Goal: Task Accomplishment & Management: Complete application form

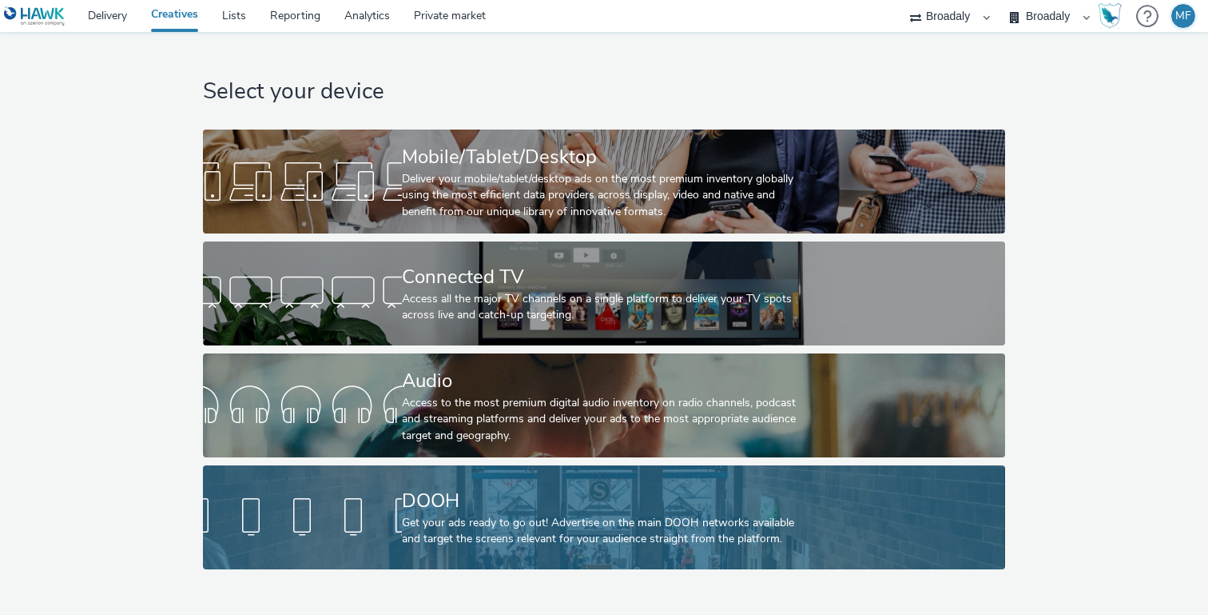
click at [455, 535] on div "Get your ads ready to go out! Advertise on the main DOOH networks available and…" at bounding box center [601, 531] width 398 height 33
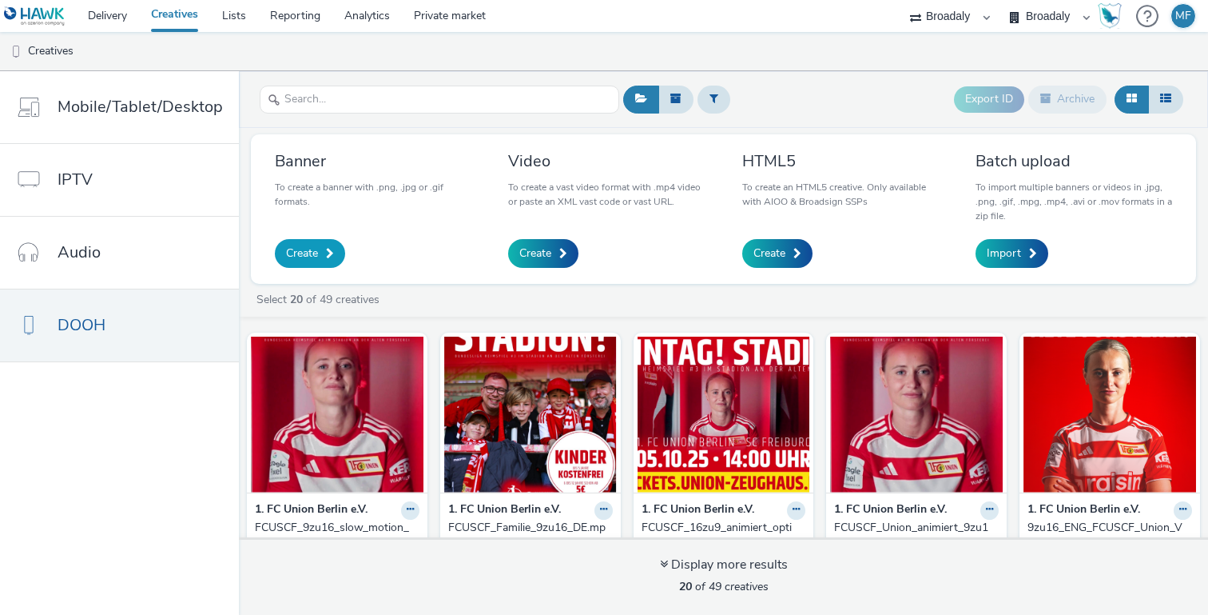
click at [316, 252] on link "Create" at bounding box center [310, 253] width 70 height 29
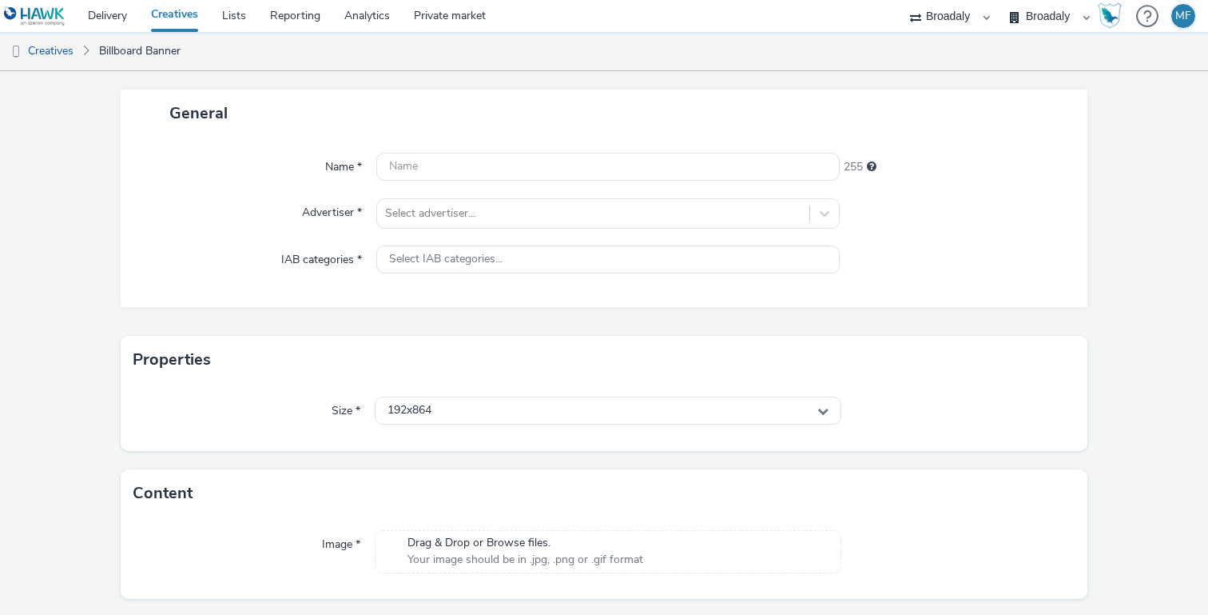
scroll to position [85, 0]
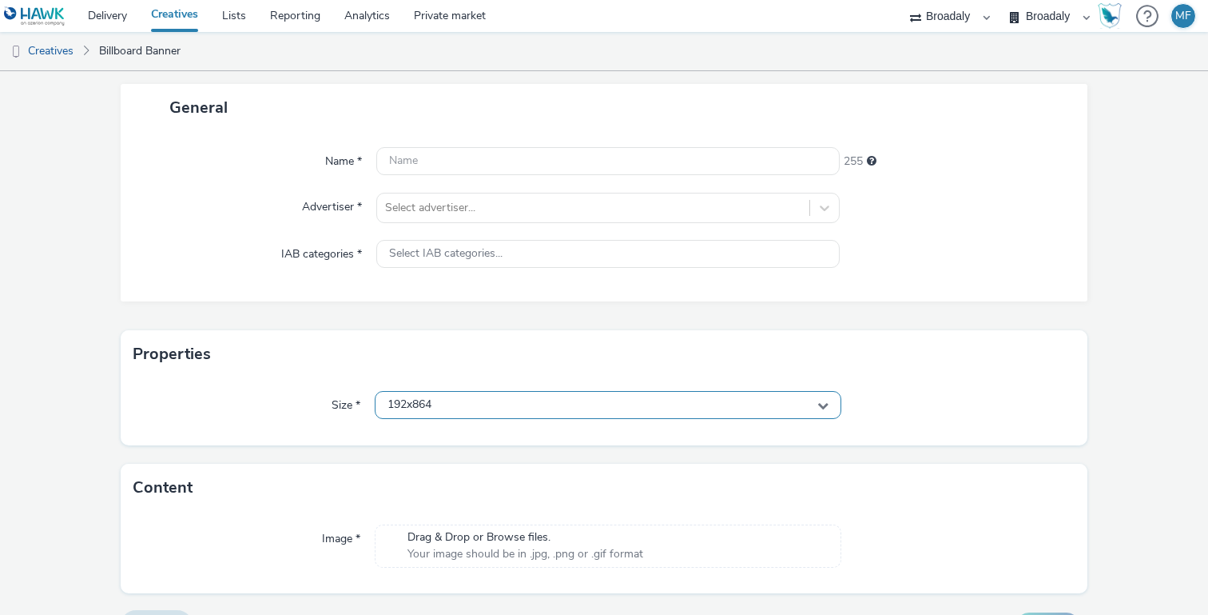
click at [420, 409] on span "192x864" at bounding box center [410, 405] width 44 height 14
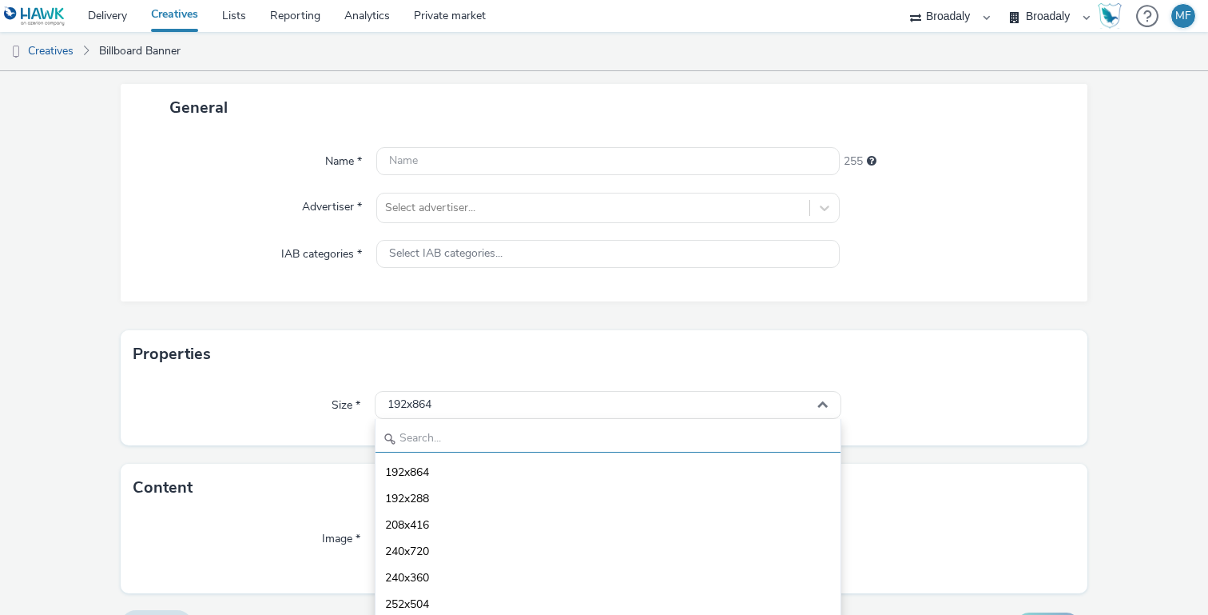
click at [420, 426] on input "text" at bounding box center [608, 438] width 465 height 28
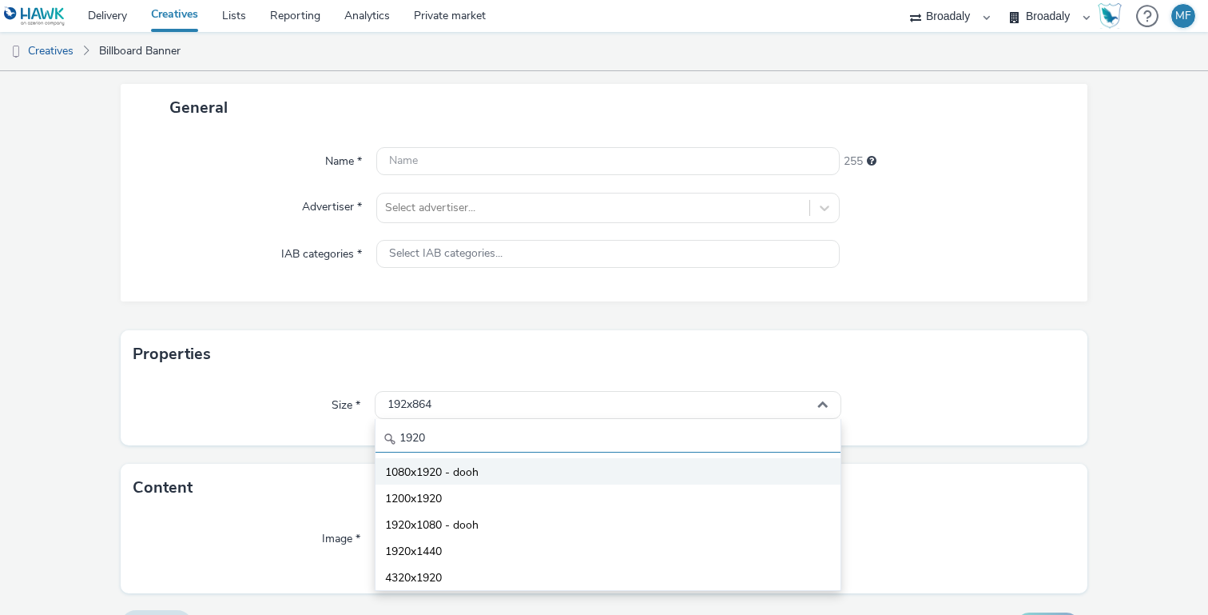
type input "1920"
click at [467, 473] on span "1080x1920 - dooh" at bounding box center [431, 472] width 93 height 16
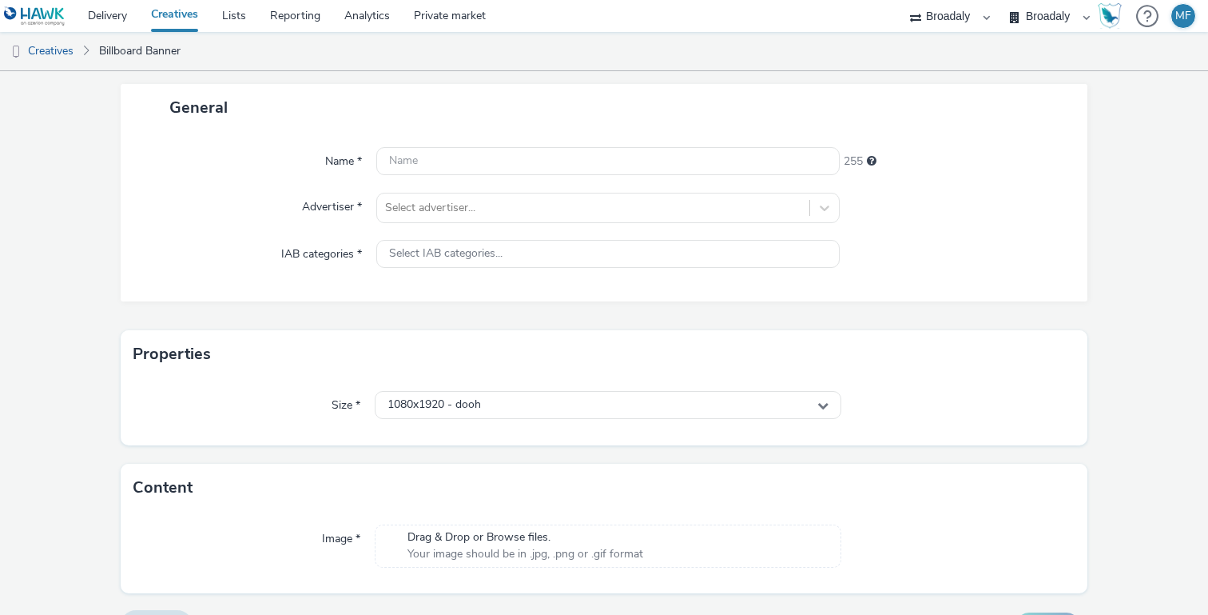
scroll to position [122, 0]
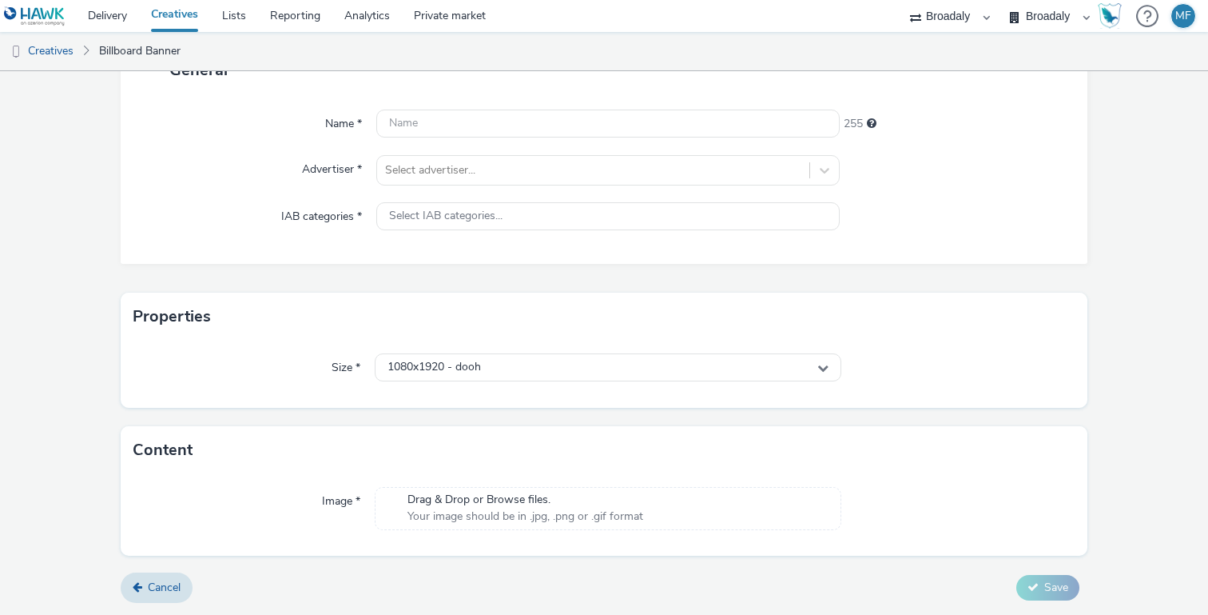
click at [435, 509] on span "Your image should be in .jpg, .png or .gif format" at bounding box center [526, 516] width 236 height 16
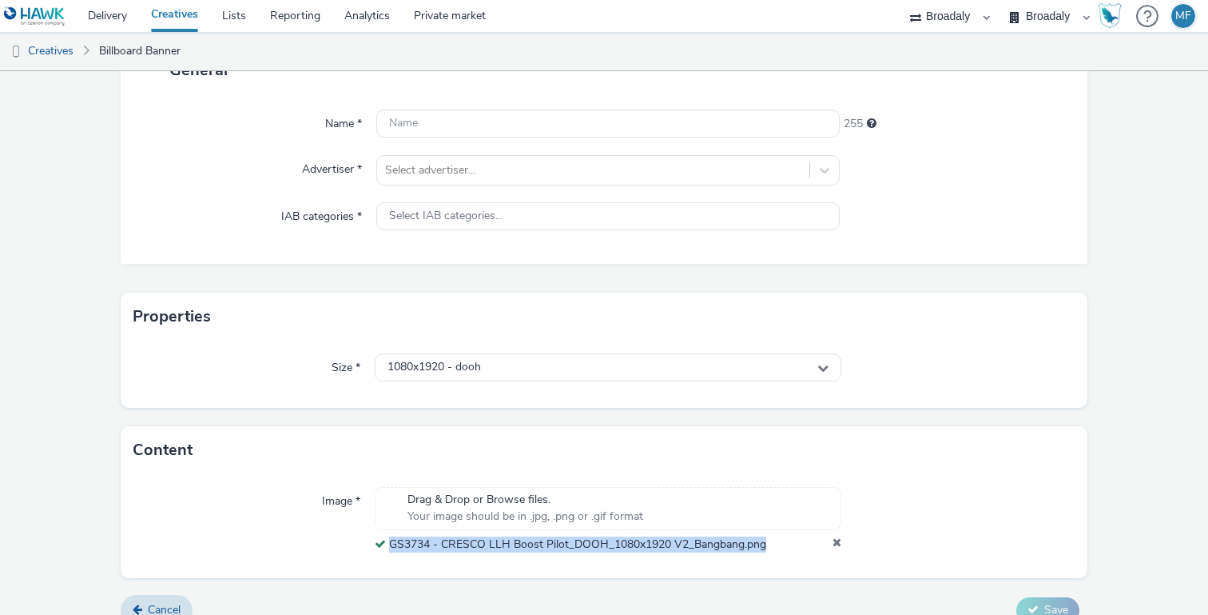
drag, startPoint x: 778, startPoint y: 545, endPoint x: 388, endPoint y: 549, distance: 390.0
click at [388, 549] on div "GS3734 - CRESCO LLH Boost Pilot_DOOH_1080x1920 V2_Bangbang.png" at bounding box center [608, 544] width 467 height 16
copy span "GS3734 - CRESCO LLH Boost Pilot_DOOH_1080x1920 V2_Bangbang.png"
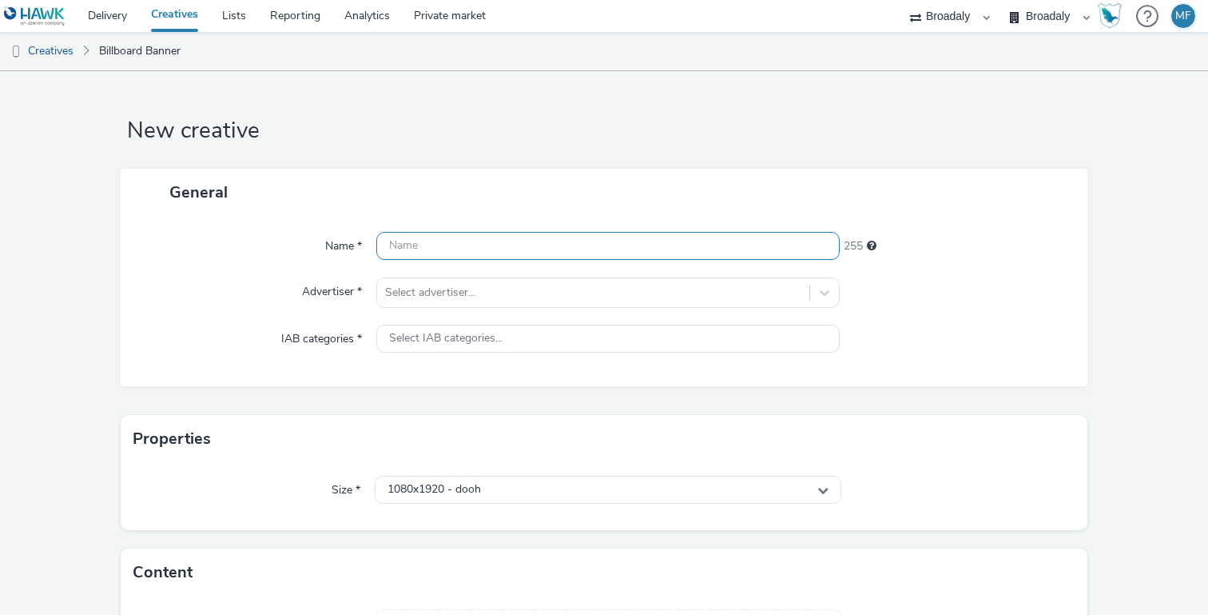
click at [491, 247] on input "text" at bounding box center [607, 246] width 463 height 28
paste input "GS3734 - CRESCO LLH Boost Pilot_DOOH_1080x1920 V2_Bangbang.png"
click at [674, 243] on input "GS3734 - CRESCO LLH Boost Pilot_DOOH_1080x1920 V2_Bangbang" at bounding box center [607, 246] width 463 height 28
drag, startPoint x: 440, startPoint y: 245, endPoint x: 428, endPoint y: 245, distance: 12.8
click at [428, 245] on input "GS3734 - CRESCO LLH Boost Pilot_DOOH_1080x1920_V2_Bangbang" at bounding box center [607, 246] width 463 height 28
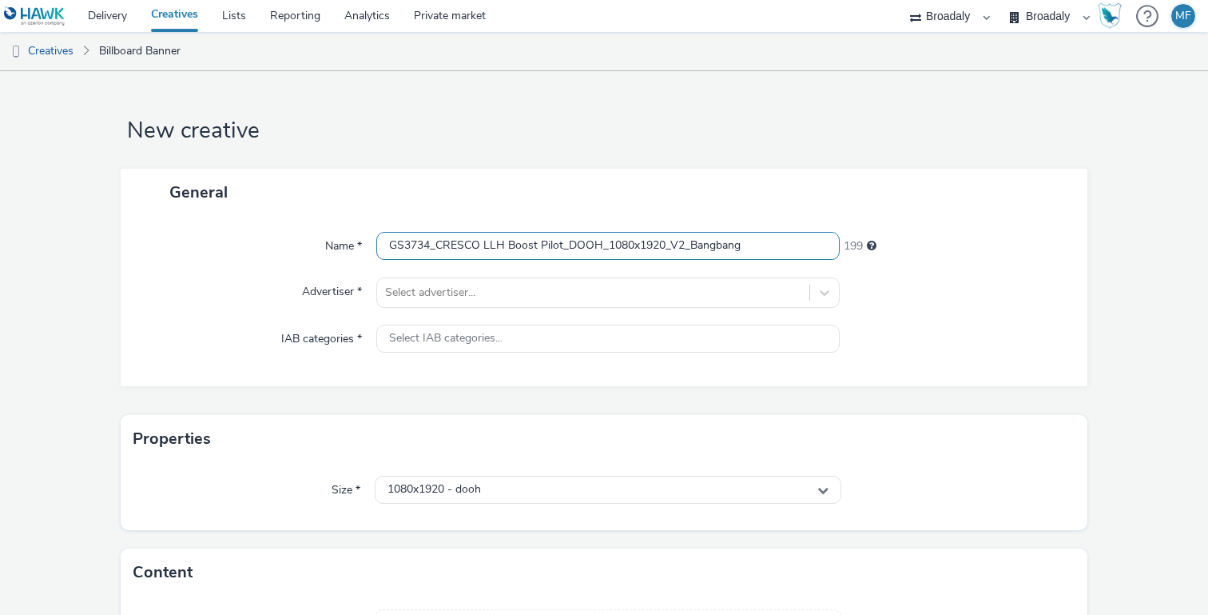
drag, startPoint x: 482, startPoint y: 247, endPoint x: 508, endPoint y: 247, distance: 26.4
click at [488, 247] on input "GS3734_CRESCO LLH Boost Pilot_DOOH_1080x1920_V2_Bangbang" at bounding box center [607, 246] width 463 height 28
click at [510, 247] on input "GS3734_CRESCO_LLH Boost Pilot_DOOH_1080x1920_V2_Bangbang" at bounding box center [607, 246] width 463 height 28
click at [550, 247] on input "GS3734_CRESCO_LLH_Boost Pilot_DOOH_1080x1920_V2_Bangbang" at bounding box center [607, 246] width 463 height 28
type input "GS3734_CRESCO_LLH_Boost_Pilot_DOOH_1080x1920_V2_Bangbang"
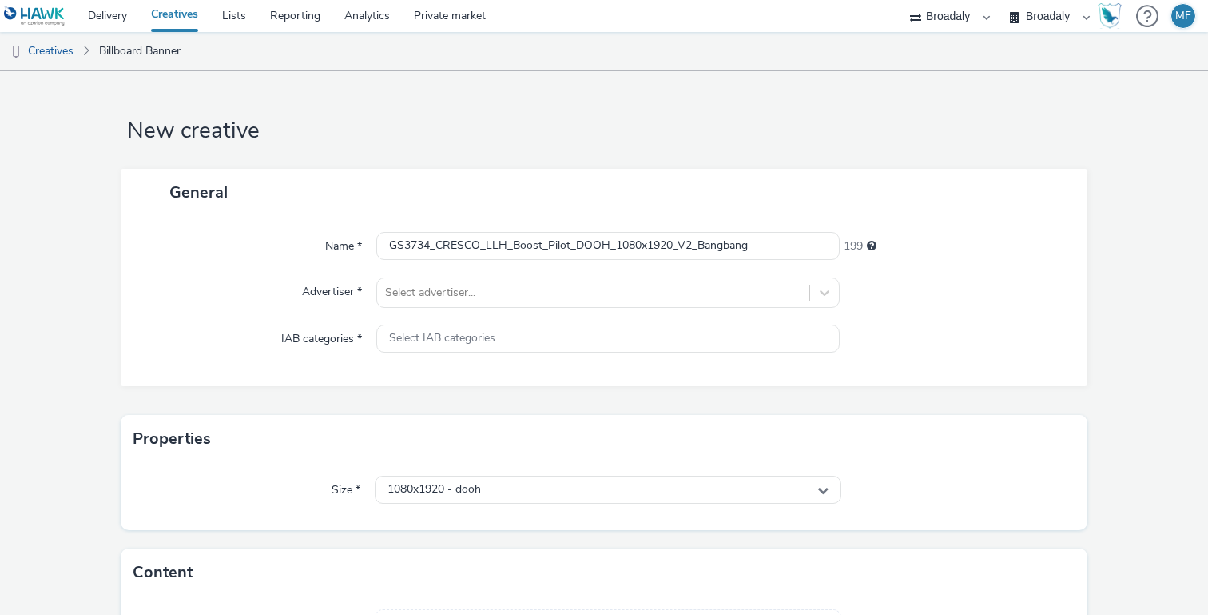
click at [818, 210] on div "General" at bounding box center [604, 192] width 967 height 47
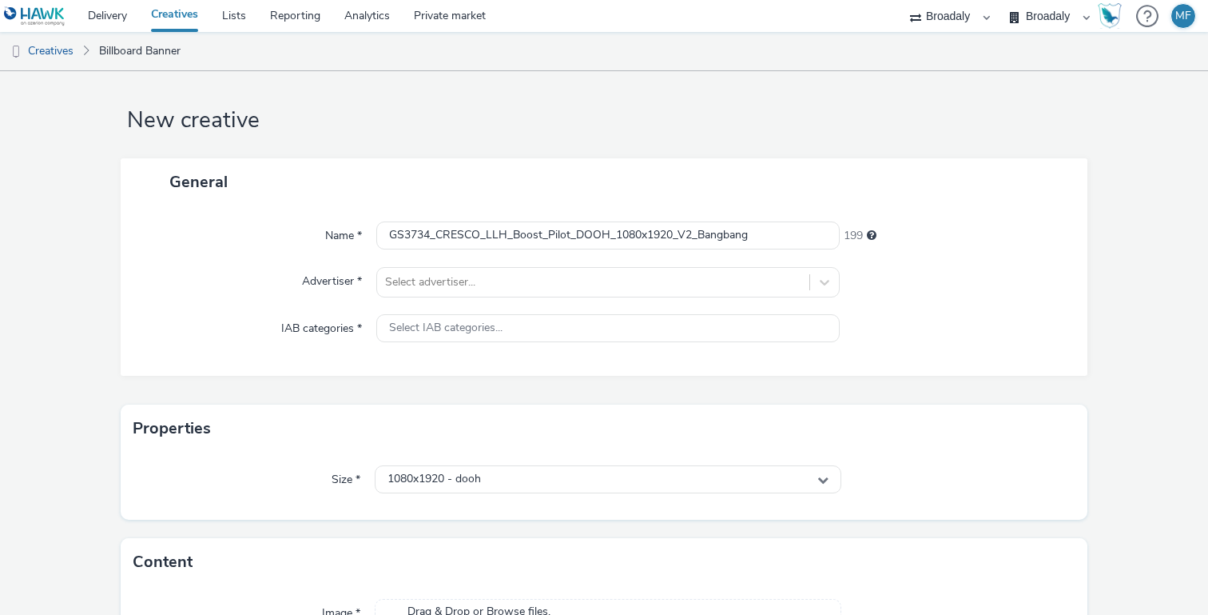
scroll to position [15, 0]
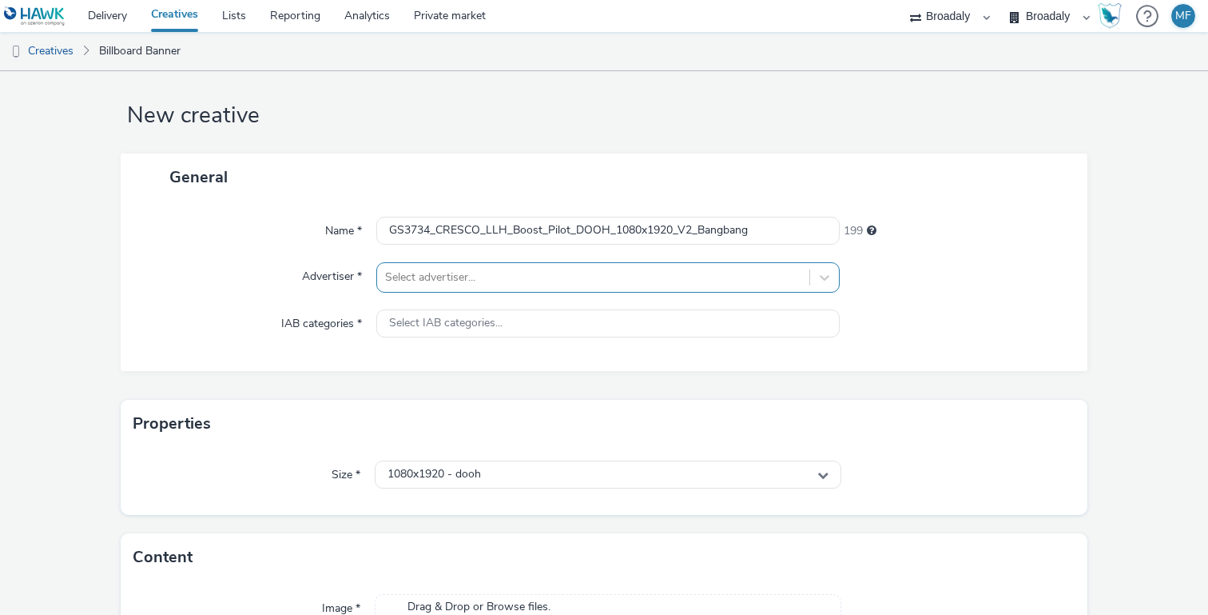
click at [724, 292] on div "Select advertiser..." at bounding box center [607, 277] width 463 height 30
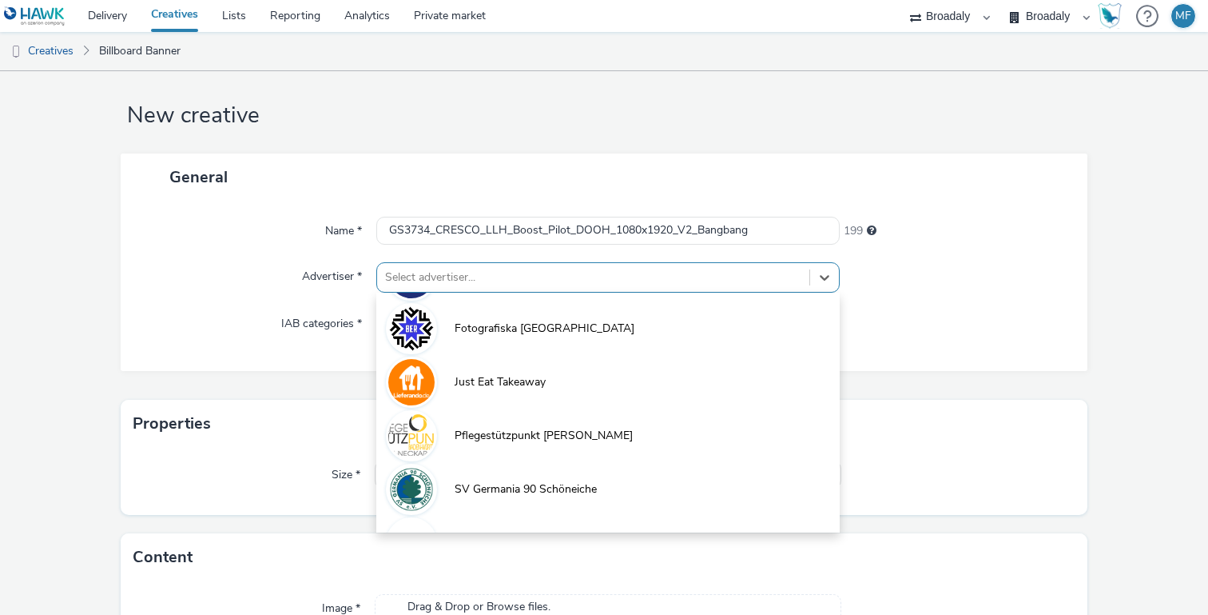
scroll to position [302, 0]
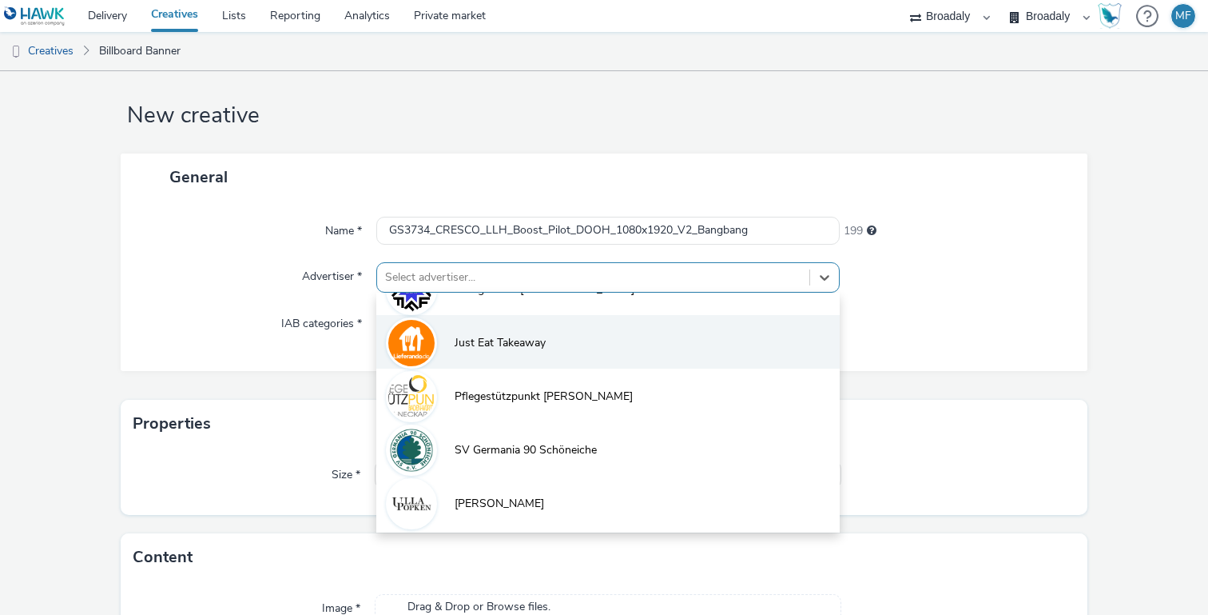
click at [532, 332] on li "Just Eat Takeaway" at bounding box center [607, 342] width 463 height 54
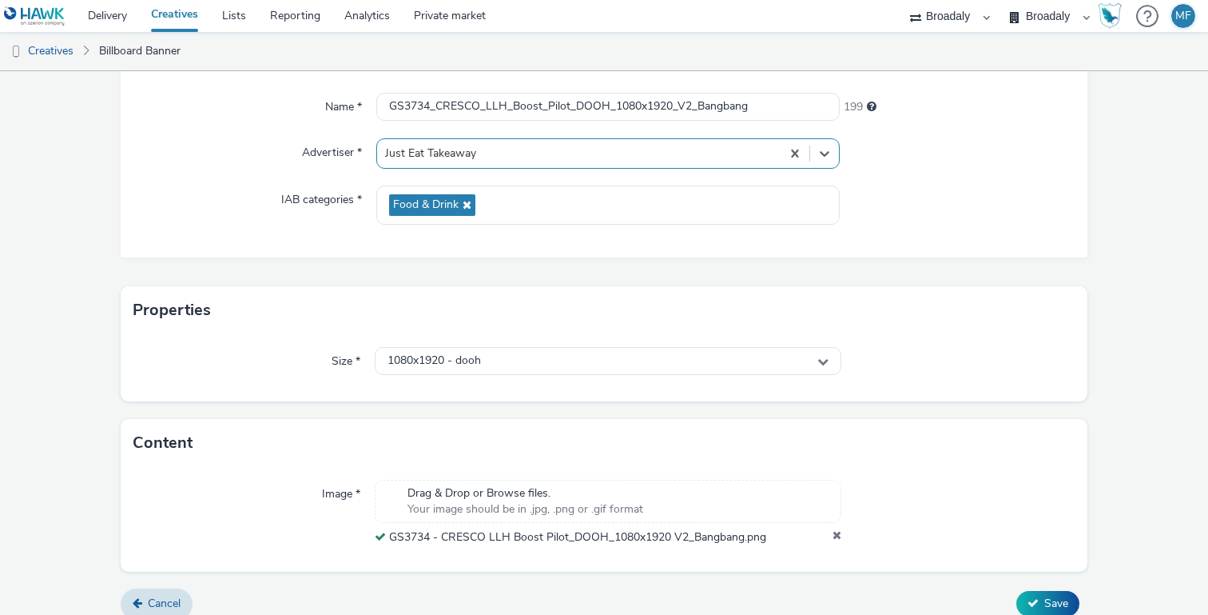
scroll to position [155, 0]
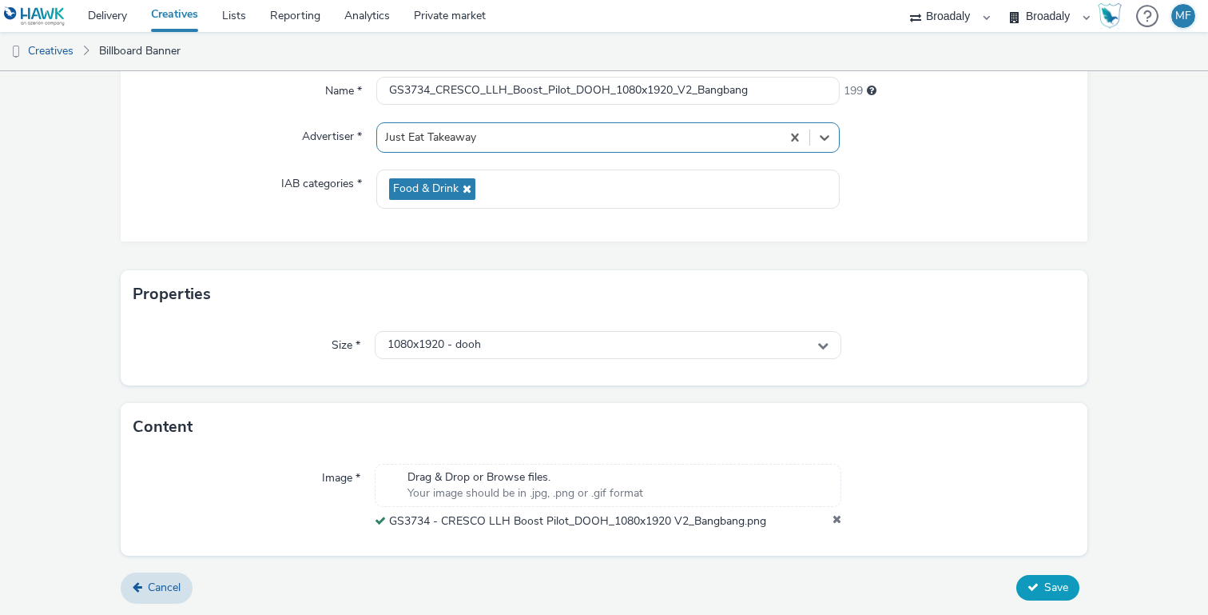
click at [1043, 577] on button "Save" at bounding box center [1047, 588] width 63 height 26
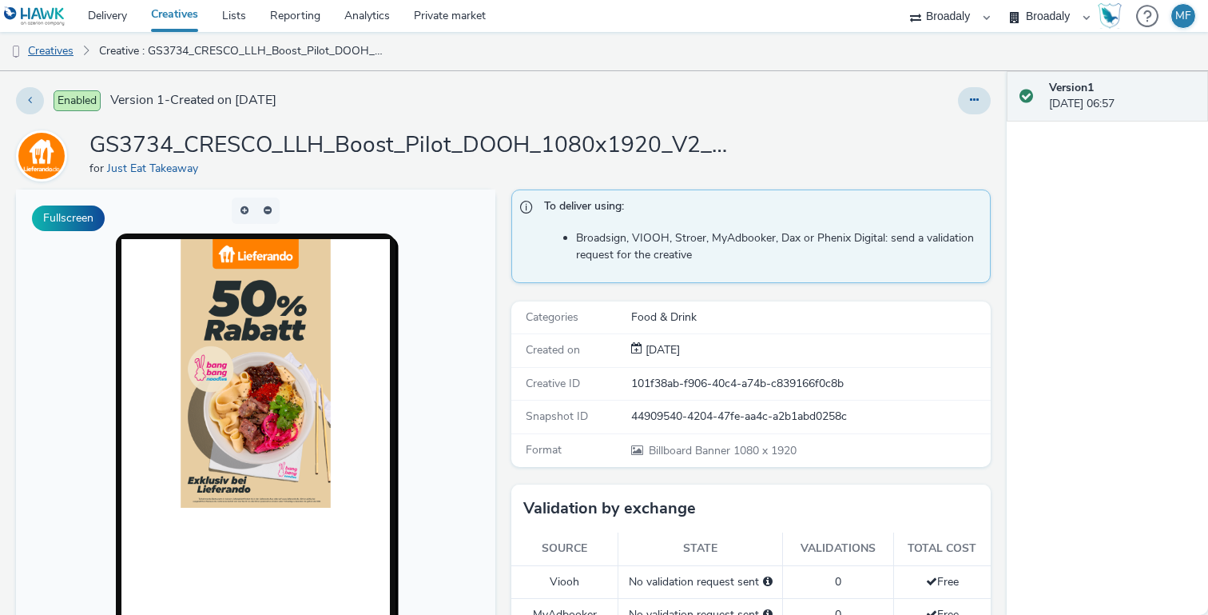
click at [54, 51] on link "Creatives" at bounding box center [41, 51] width 82 height 38
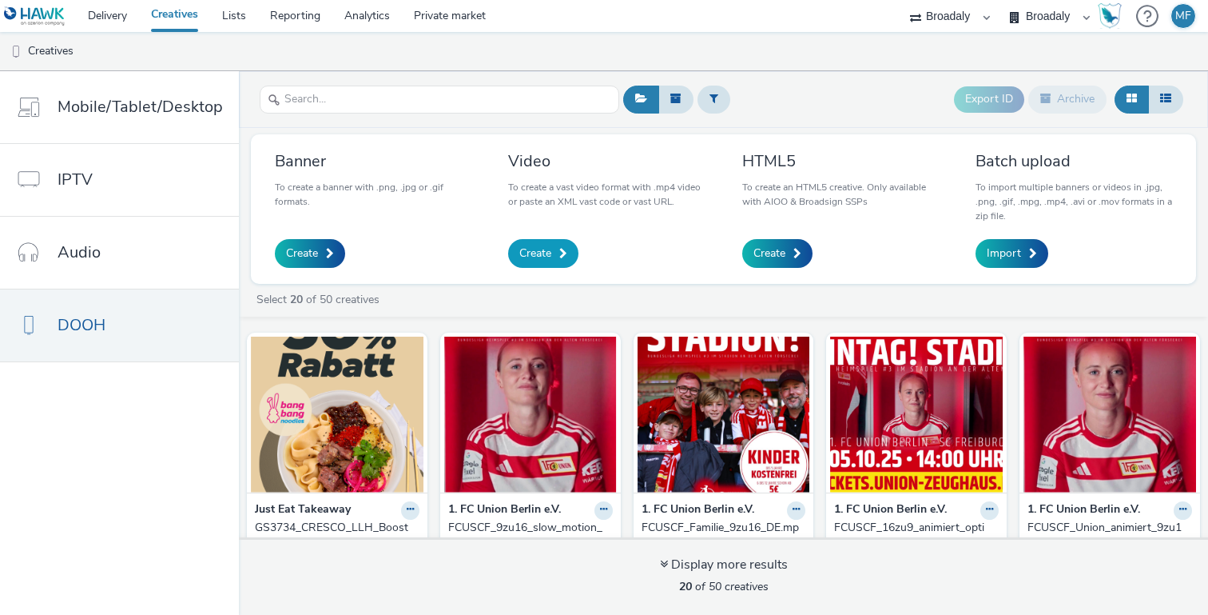
click at [566, 253] on link "Create" at bounding box center [543, 253] width 70 height 29
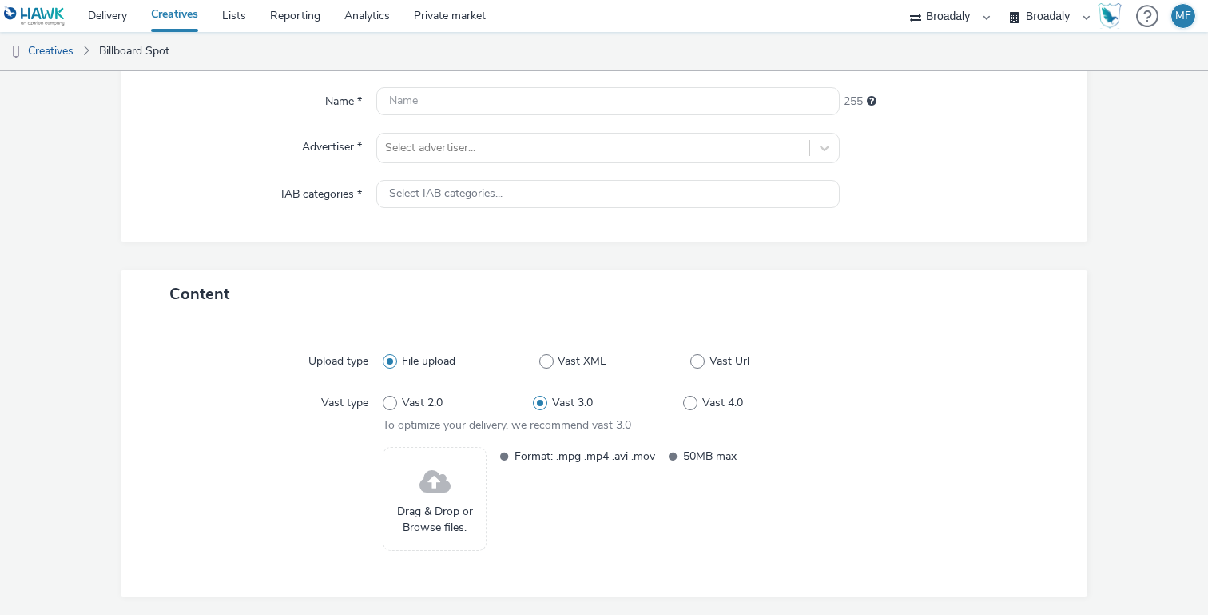
scroll to position [197, 0]
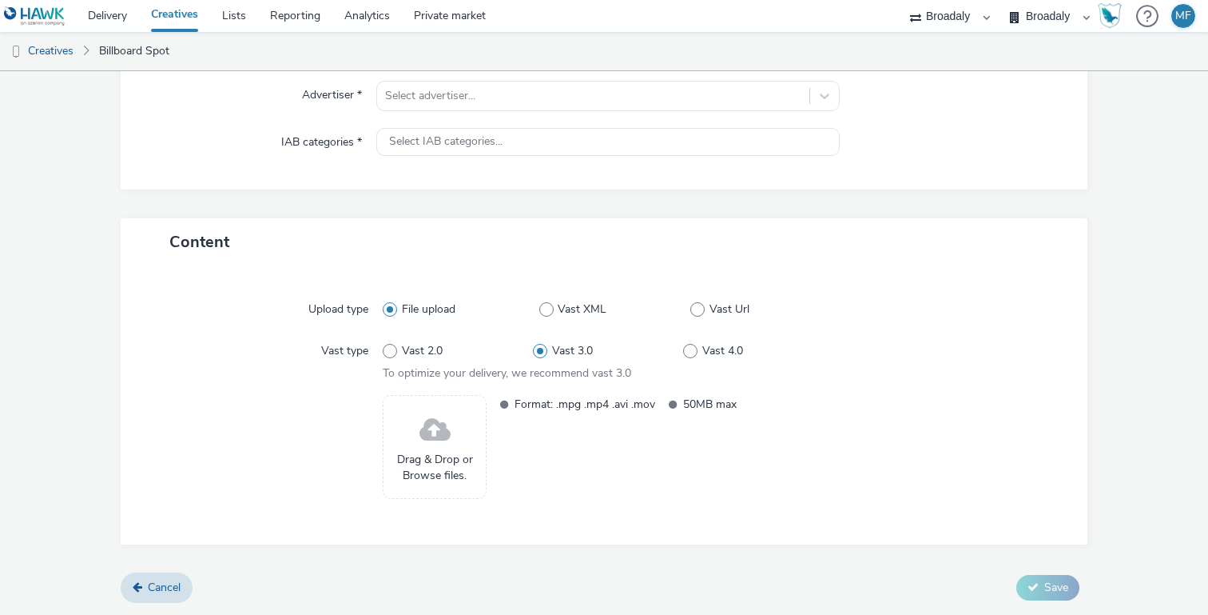
click at [469, 444] on div "Drag & Drop or Browse files." at bounding box center [435, 447] width 104 height 104
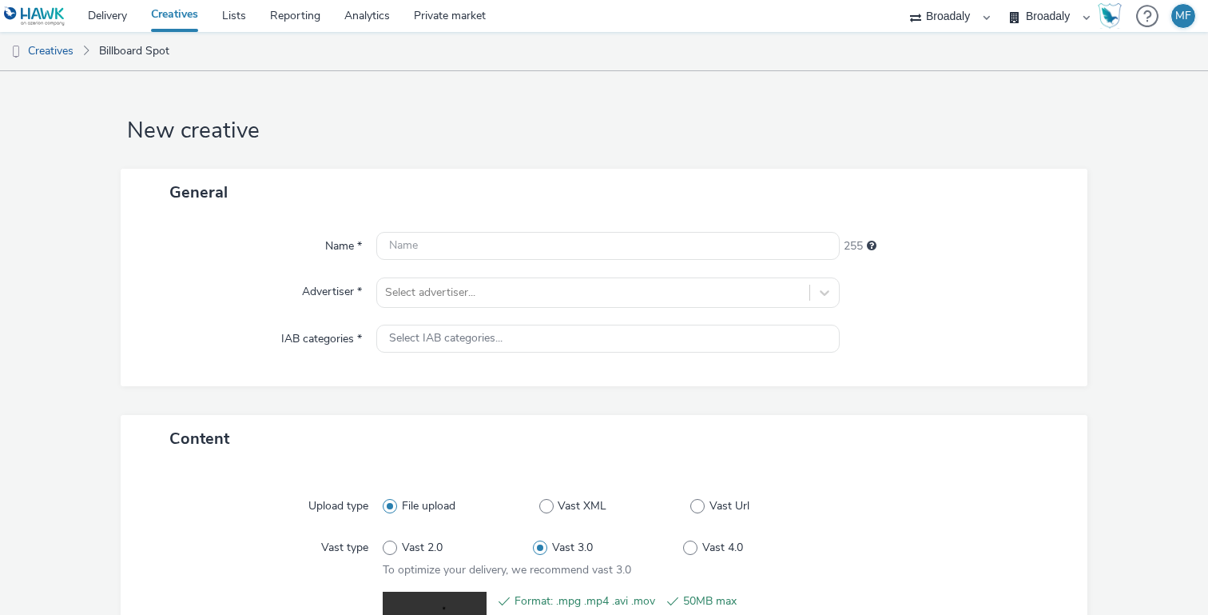
scroll to position [221, 0]
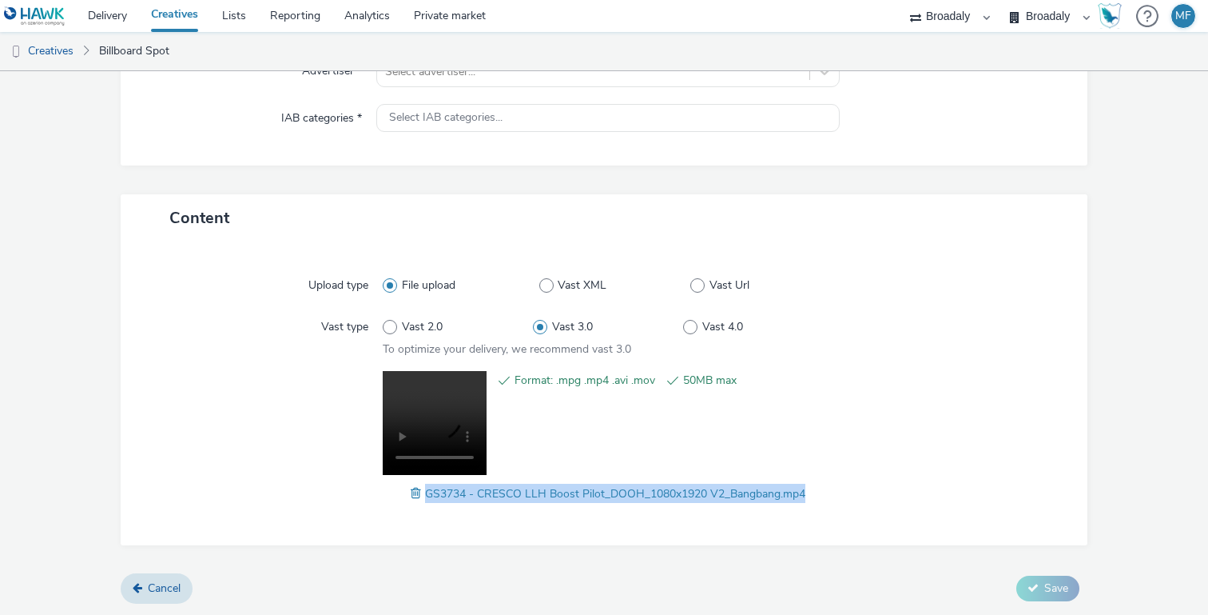
drag, startPoint x: 819, startPoint y: 492, endPoint x: 424, endPoint y: 495, distance: 395.6
click at [424, 495] on div "GS3734 - CRESCO LLH Boost Pilot_DOOH_1080x1920 V2_Bangbang.mp4" at bounding box center [608, 492] width 451 height 19
copy span "GS3734 - CRESCO LLH Boost Pilot_DOOH_1080x1920 V2_Bangbang.mp4"
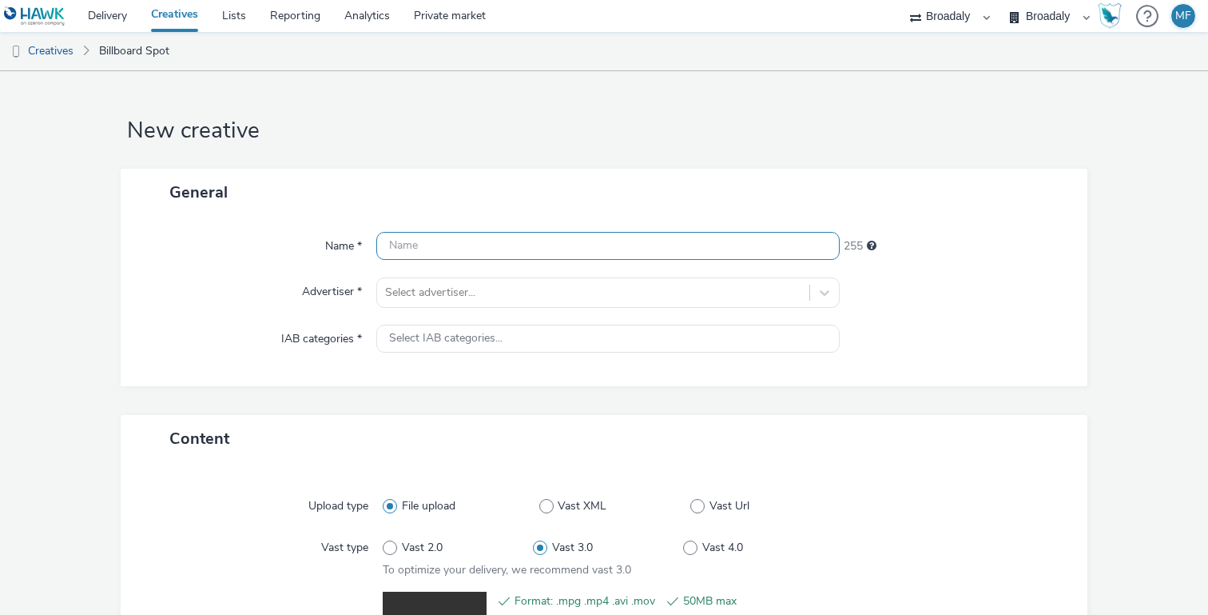
click at [441, 237] on input "text" at bounding box center [607, 246] width 463 height 28
paste input "GS3734 - CRESCO LLH Boost Pilot_DOOH_1080x1920 V2_Bangbang.mp4"
click at [446, 245] on input "GS3734 - CRESCO LLH Boost Pilot_DOOH_1080x1920 V2_Bangbang.mp4" at bounding box center [607, 246] width 463 height 28
click at [488, 243] on input "GS3734_CRESCO LLH Boost Pilot_DOOH_1080x1920 V2_Bangbang.mp4" at bounding box center [607, 246] width 463 height 28
click at [519, 245] on input "GS3734_CRESCO_LLH Boost Pilot_DOOH_1080x1920 V2_Bangbang.mp4" at bounding box center [607, 246] width 463 height 28
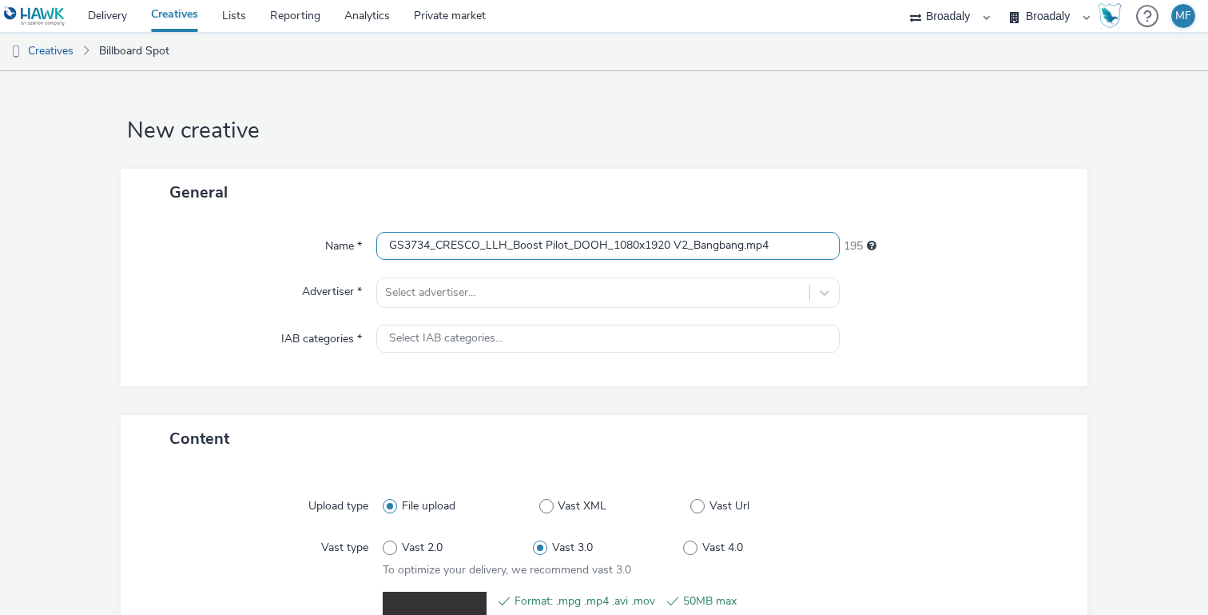
click at [559, 242] on input "GS3734_CRESCO_LLH_Boost Pilot_DOOH_1080x1920 V2_Bangbang.mp4" at bounding box center [607, 246] width 463 height 28
drag, startPoint x: 704, startPoint y: 248, endPoint x: 716, endPoint y: 248, distance: 12.0
click at [706, 248] on input "GS3734_CRESCO_LLH_Boost_Pilot_DOOH_1080x1920 V2_Bangbang.mp4" at bounding box center [607, 246] width 463 height 28
click at [798, 248] on input "GS3734_CRESCO_LLH_Boost_Pilot_DOOH_1080x1920_V2_Bangbang.mp4" at bounding box center [607, 246] width 463 height 28
type input "GS3734_CRESCO_LLH_Boost_Pilot_DOOH_1080x1920_V2_Bangbang"
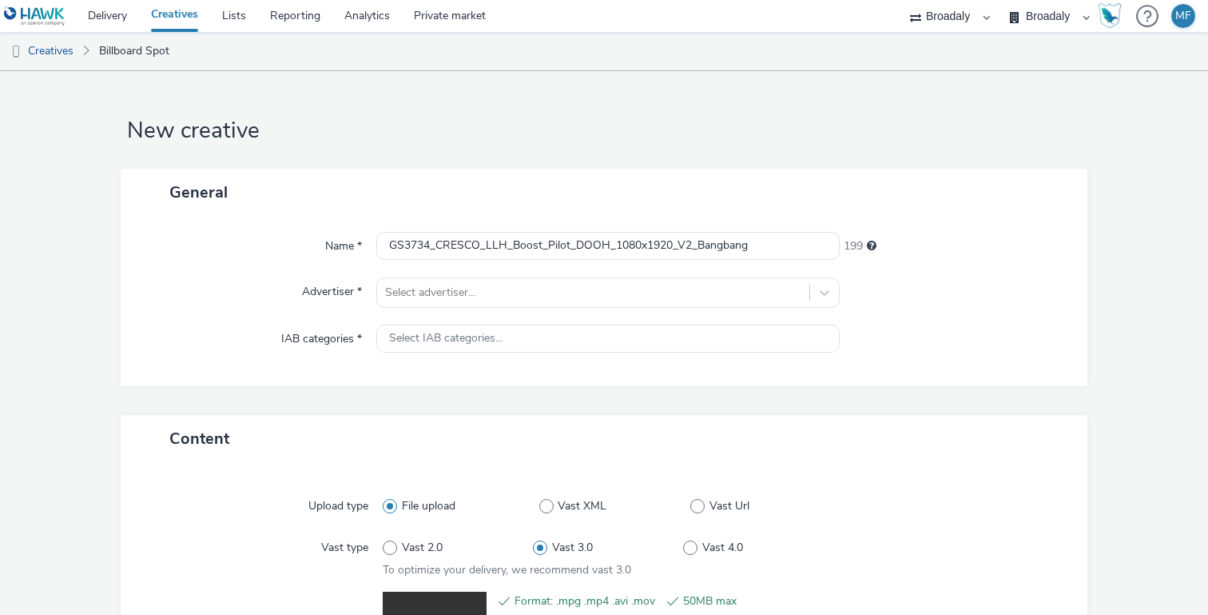
click at [983, 288] on div at bounding box center [956, 292] width 232 height 30
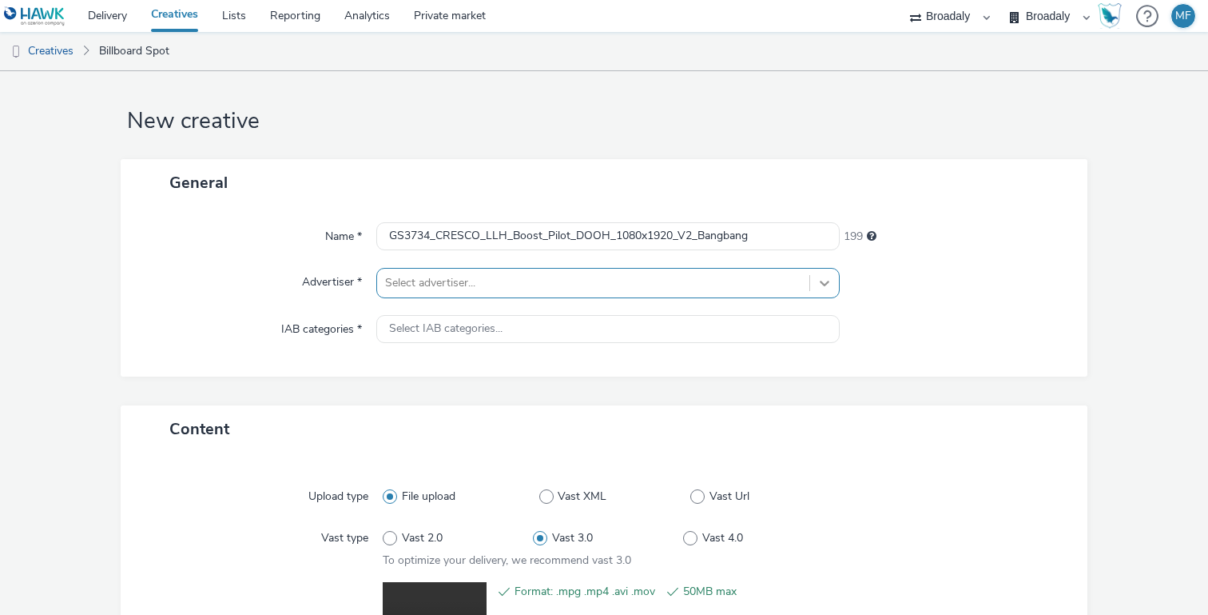
click at [810, 284] on div at bounding box center [824, 282] width 29 height 29
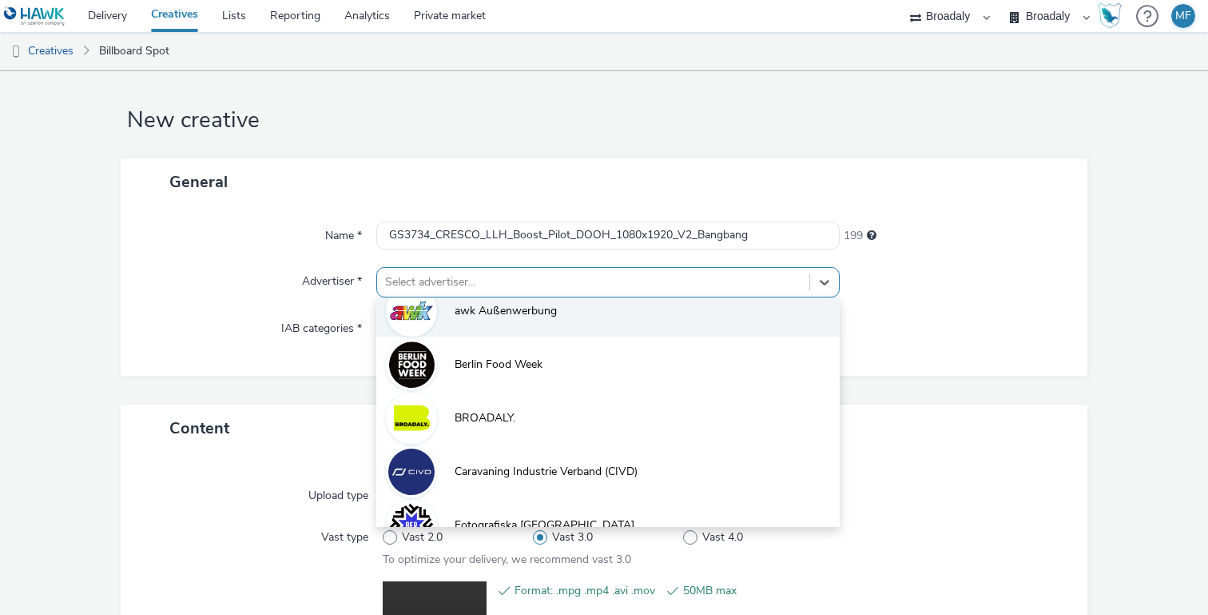
scroll to position [169, 0]
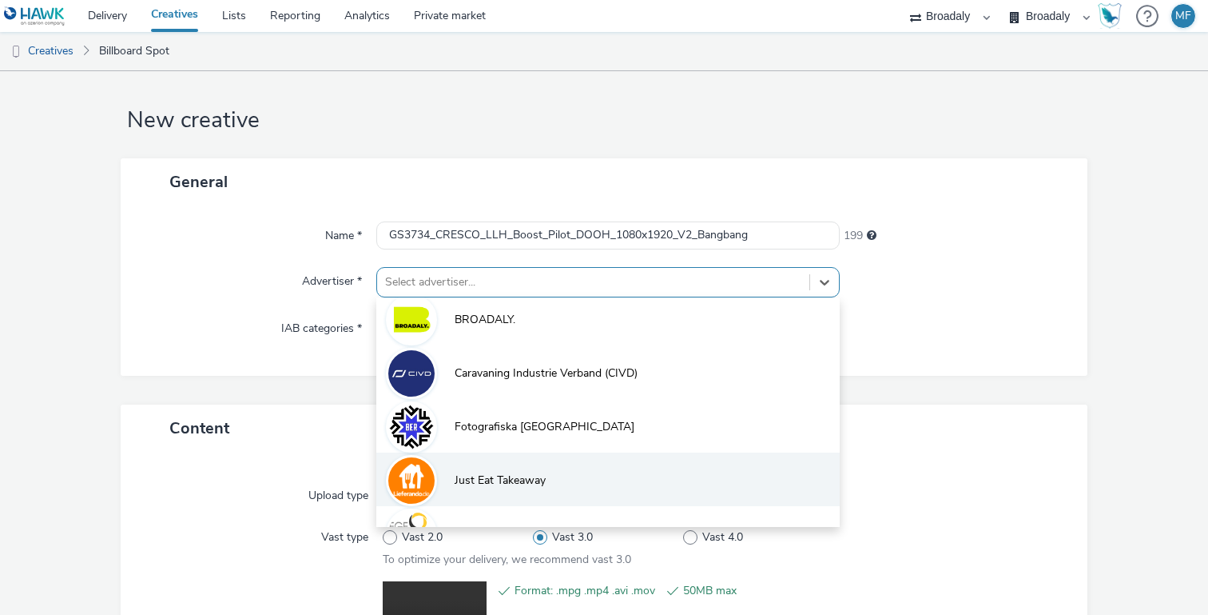
click at [503, 476] on span "Just Eat Takeaway" at bounding box center [500, 480] width 91 height 16
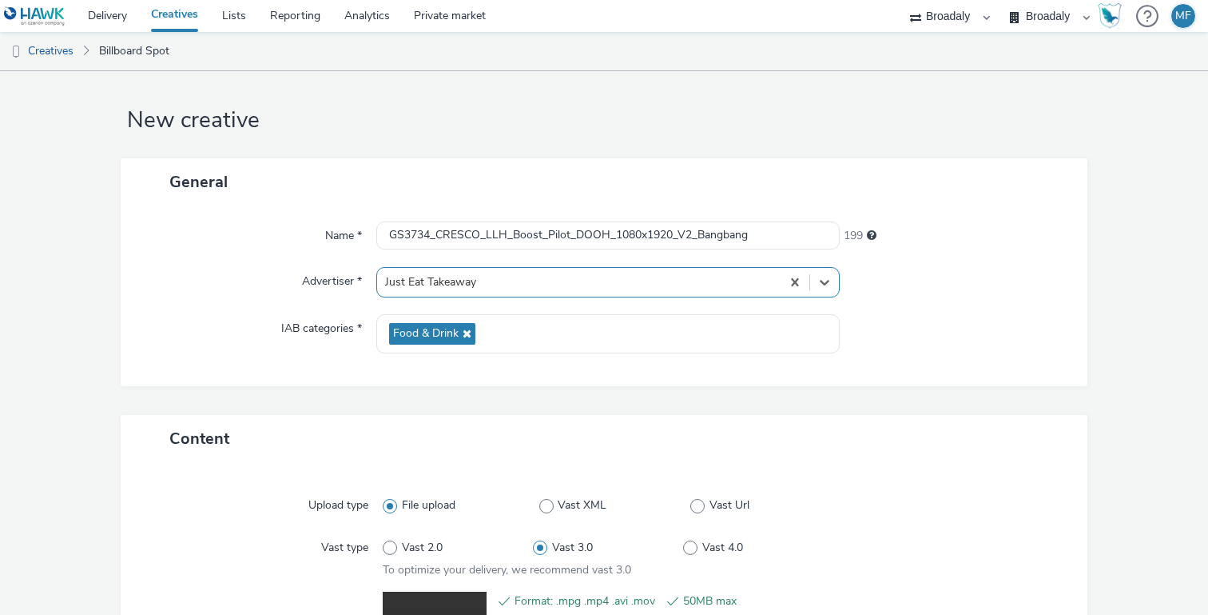
click at [953, 298] on div "Name * GS3734_CRESCO_LLH_Boost_Pilot_DOOH_1080x1920_V2_Bangbang 199 Advertiser …" at bounding box center [604, 295] width 967 height 181
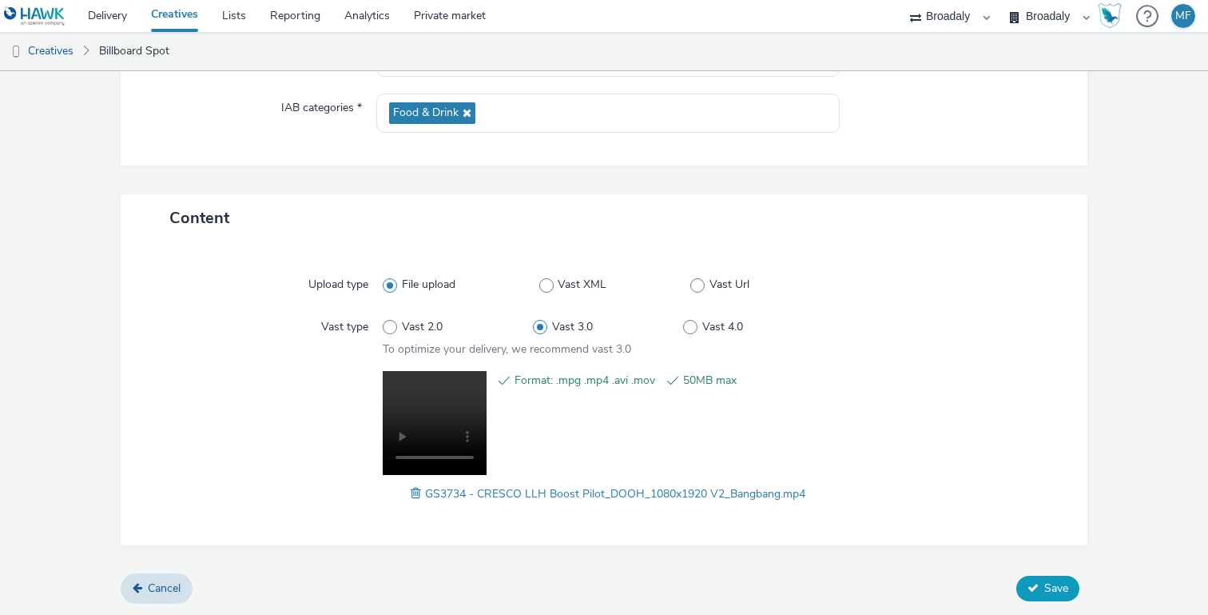
click at [1040, 598] on button "Save" at bounding box center [1047, 588] width 63 height 26
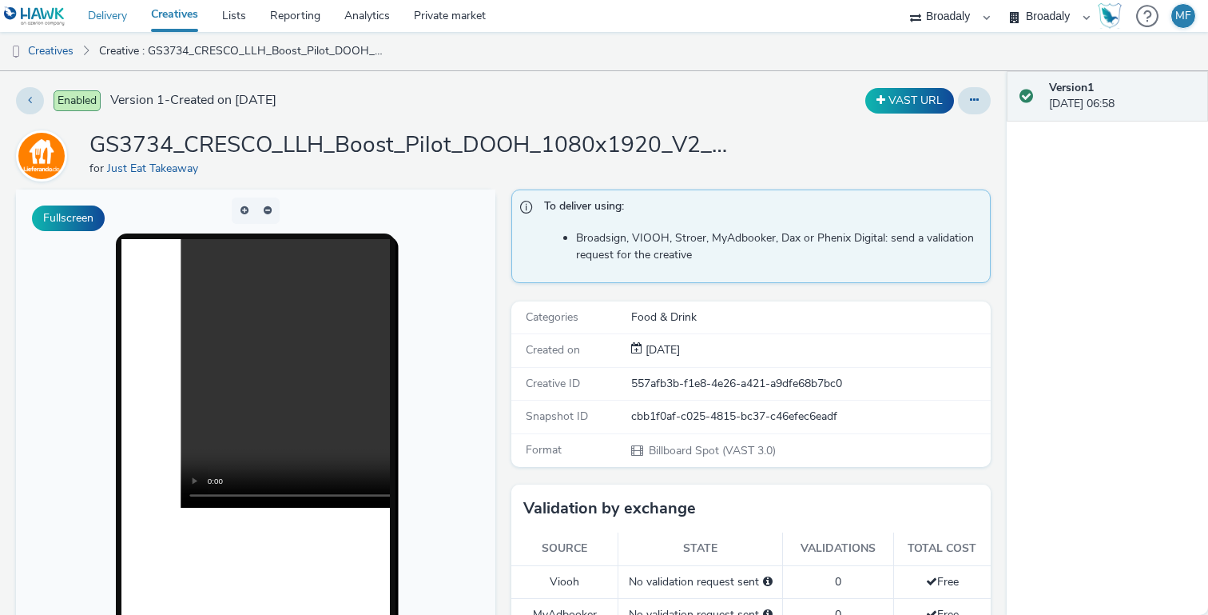
click at [121, 7] on link "Delivery" at bounding box center [107, 16] width 63 height 32
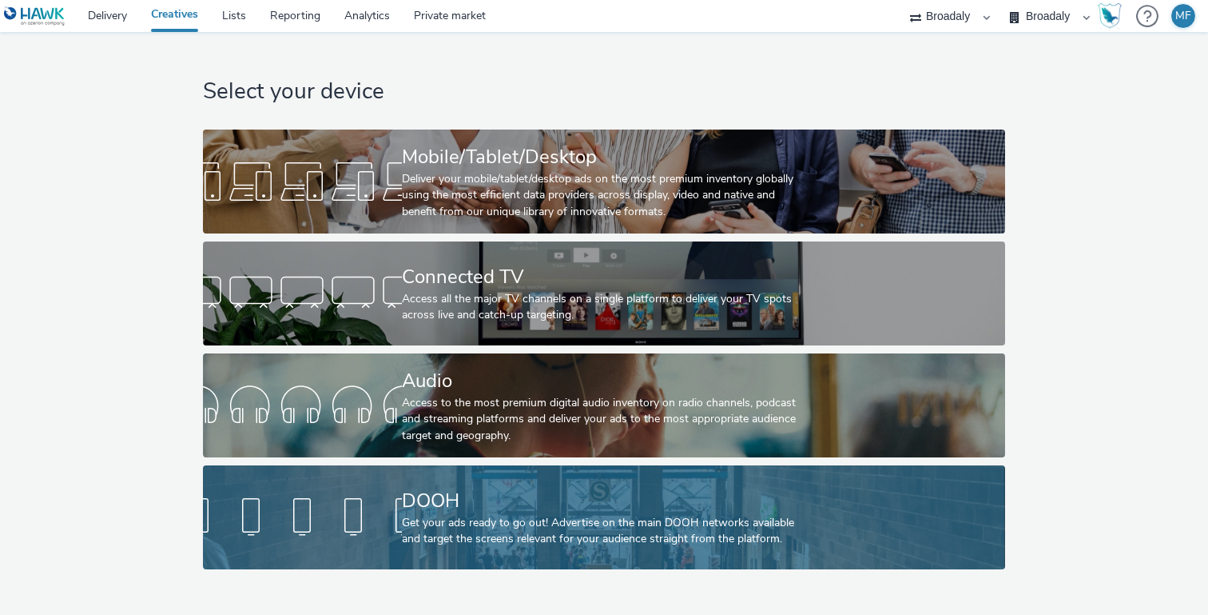
click at [328, 489] on link "DOOH Get your ads ready to go out! Advertise on the main DOOH networks availabl…" at bounding box center [603, 517] width 801 height 104
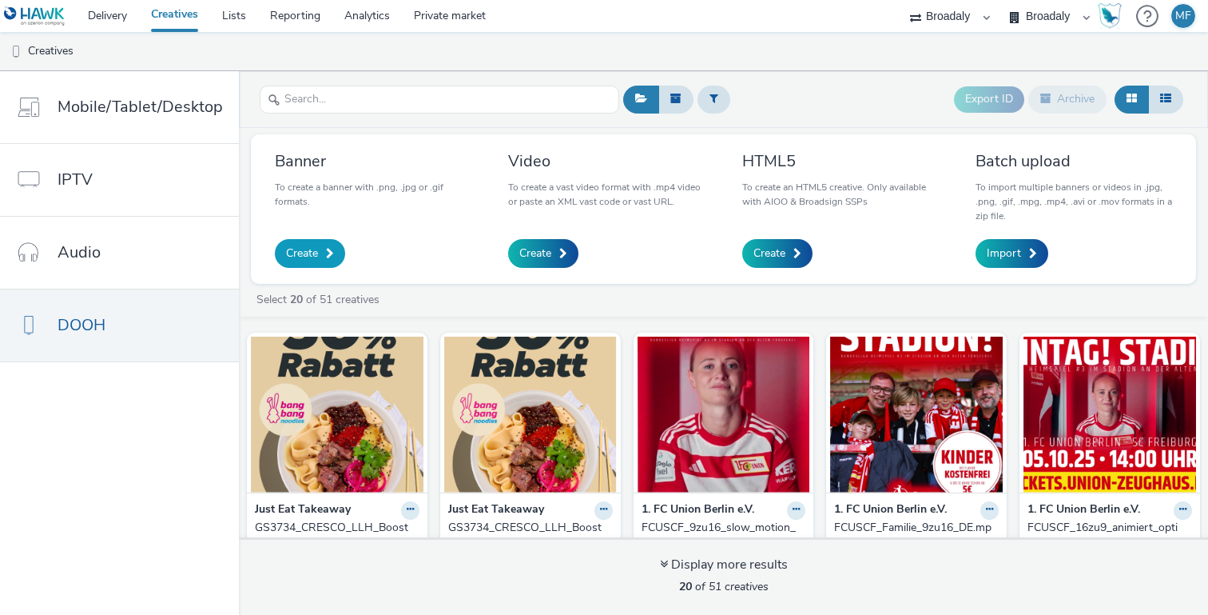
click at [326, 250] on span at bounding box center [330, 253] width 8 height 11
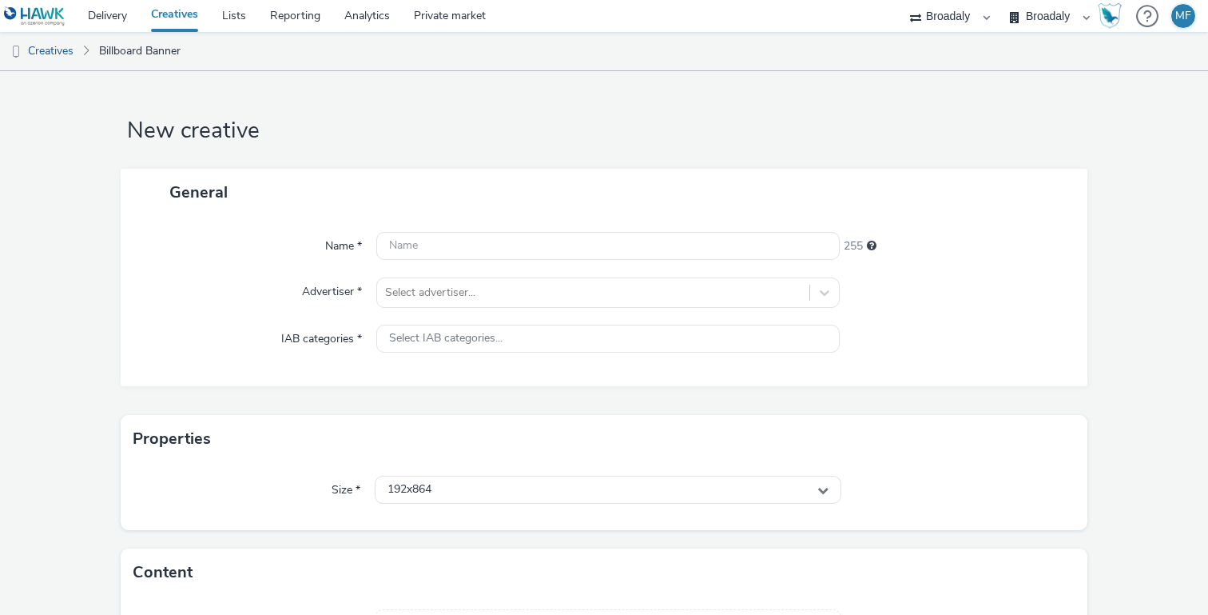
click at [424, 514] on div "Size * 192x864" at bounding box center [604, 496] width 967 height 67
click at [424, 503] on div "192x864" at bounding box center [608, 489] width 467 height 29
click at [429, 494] on span "192x864" at bounding box center [410, 490] width 44 height 14
click at [425, 514] on input "text" at bounding box center [608, 523] width 465 height 28
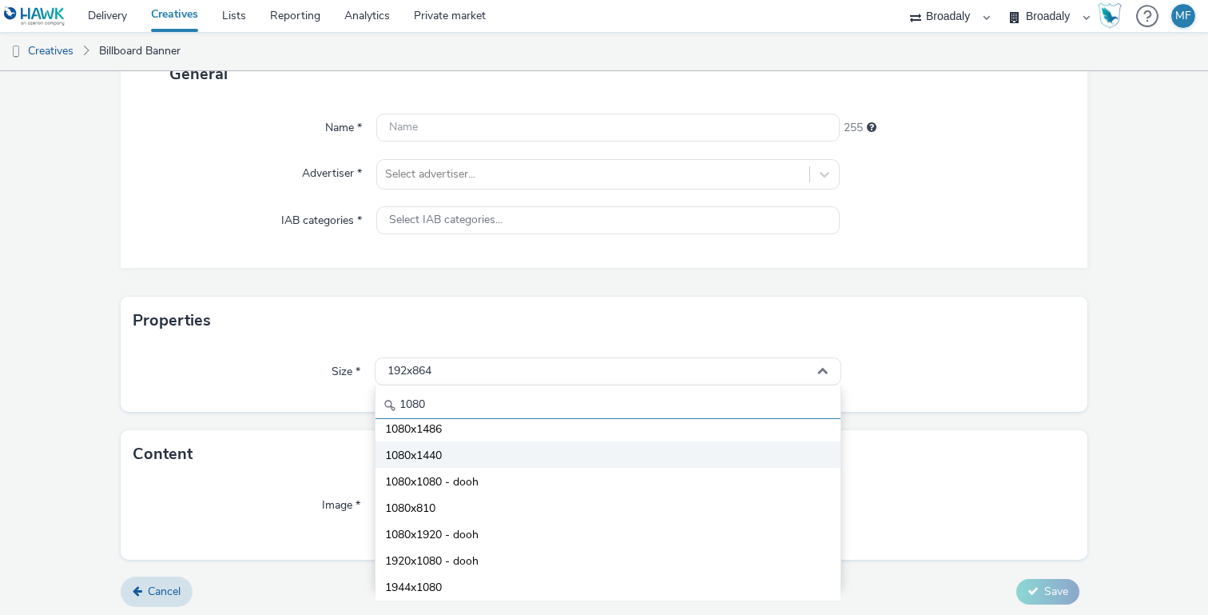
scroll to position [122, 0]
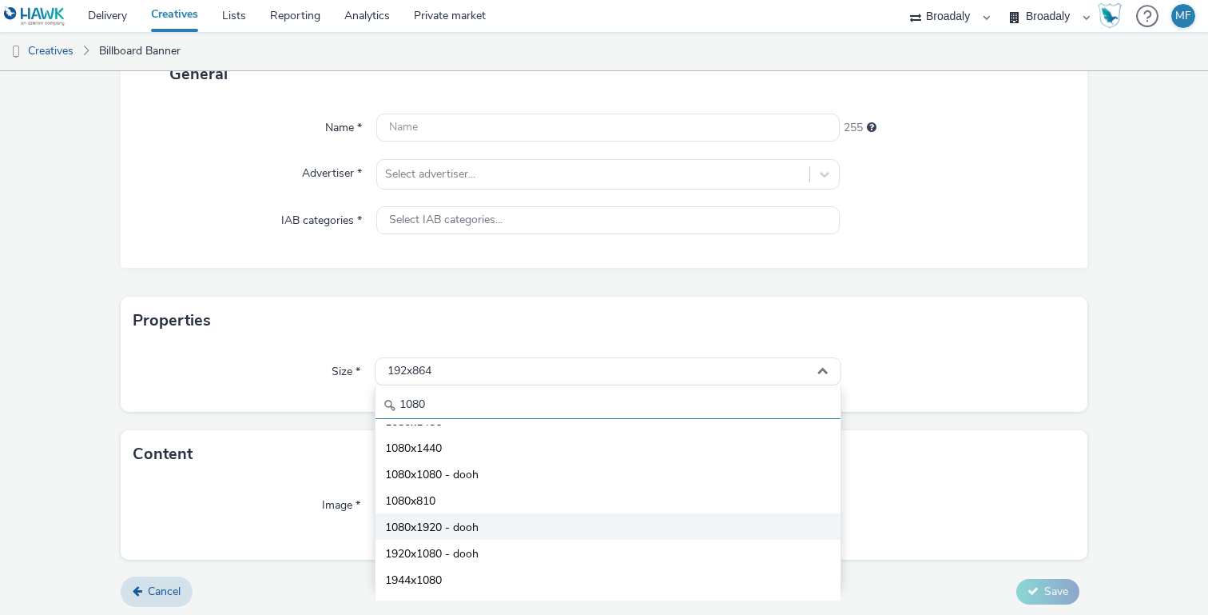
type input "1080"
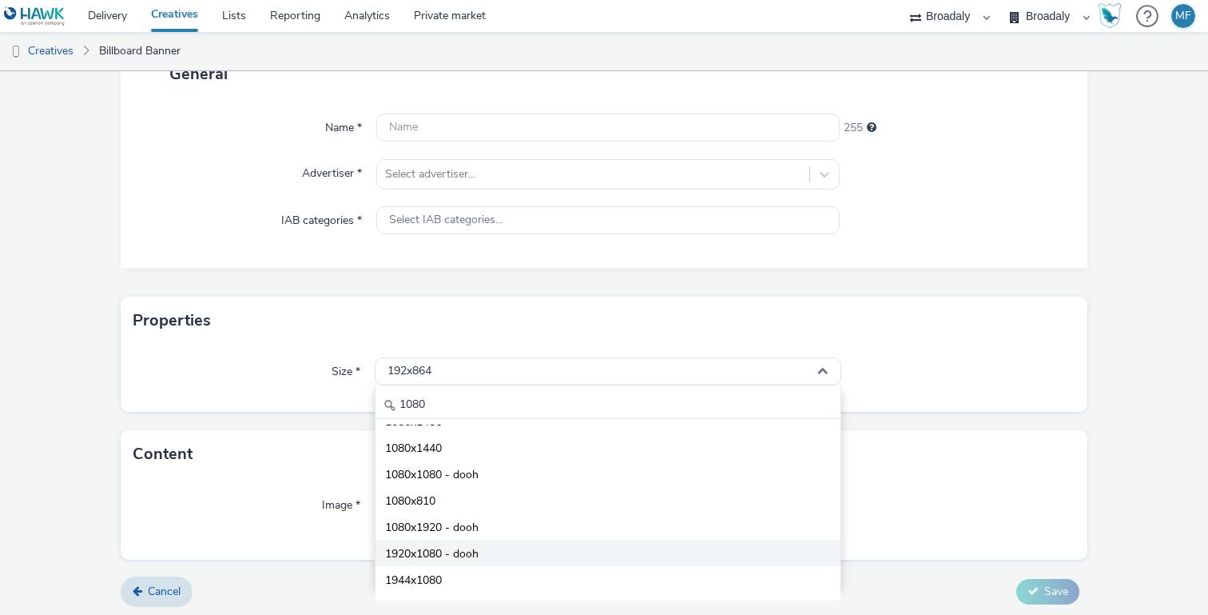
drag, startPoint x: 475, startPoint y: 532, endPoint x: 467, endPoint y: 551, distance: 20.8
click at [467, 551] on ul "696x1080 720x1080 960x1080 1080x2560 1080x1486 1080x1440 1080x1080 - dooh 1080x…" at bounding box center [608, 512] width 465 height 176
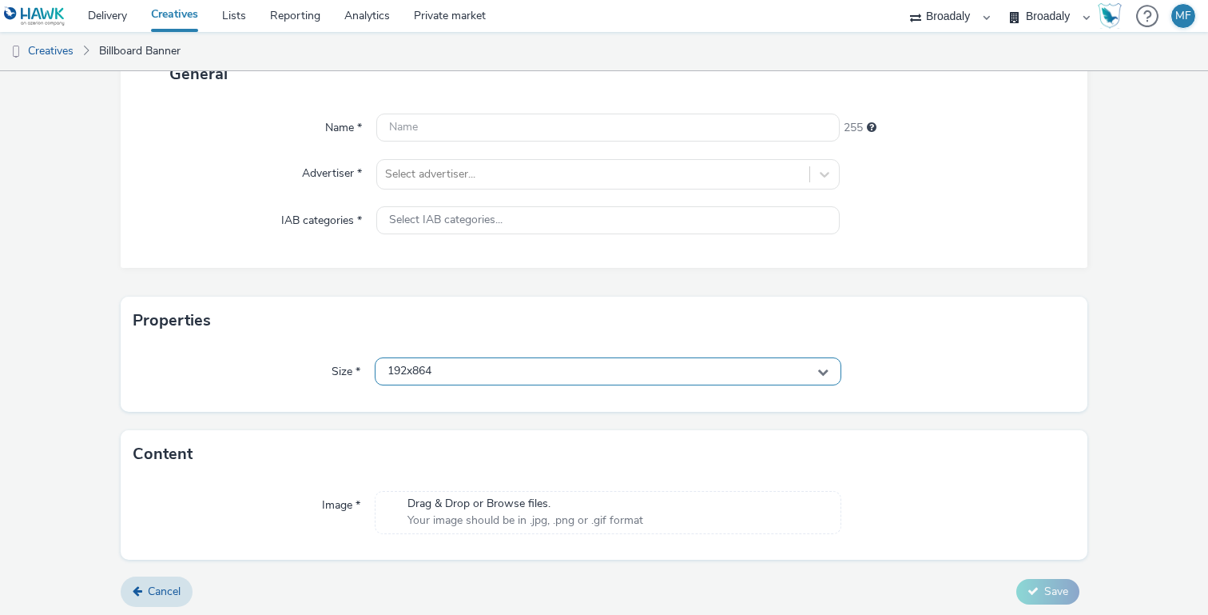
click at [464, 373] on div "192x864" at bounding box center [608, 371] width 467 height 28
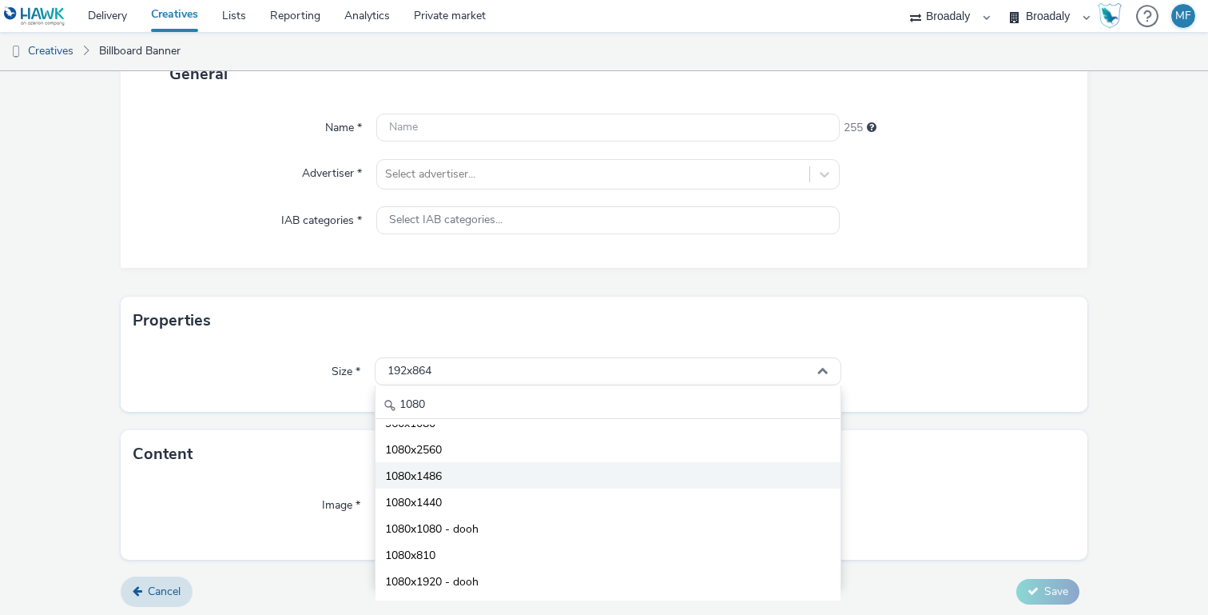
scroll to position [94, 0]
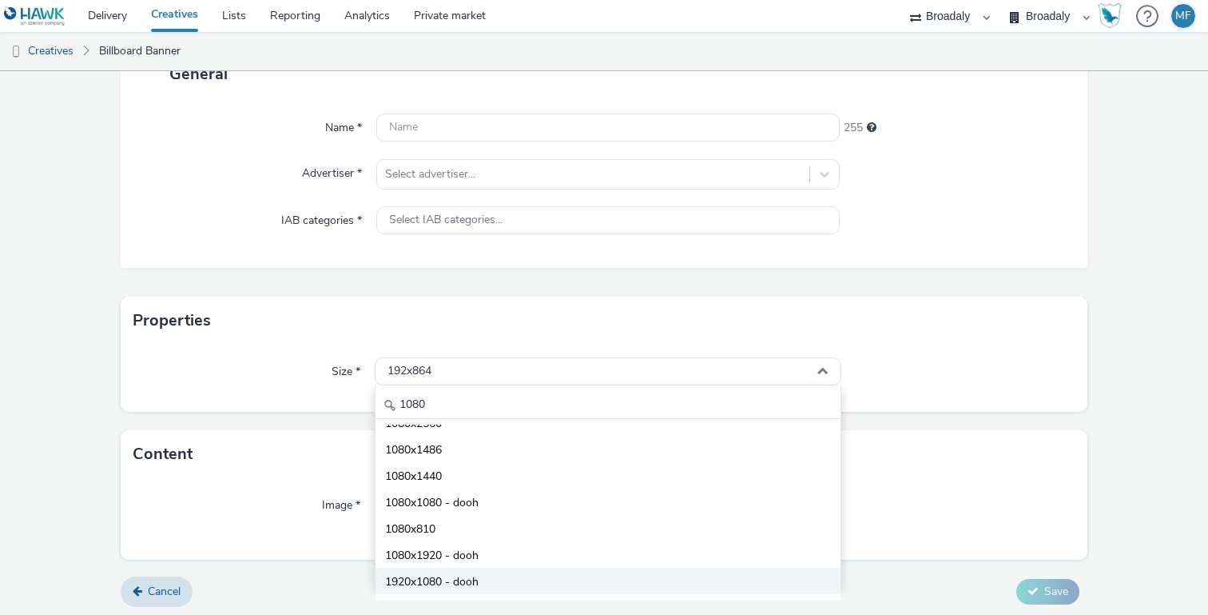
click at [467, 574] on span "1920x1080 - dooh" at bounding box center [431, 582] width 93 height 16
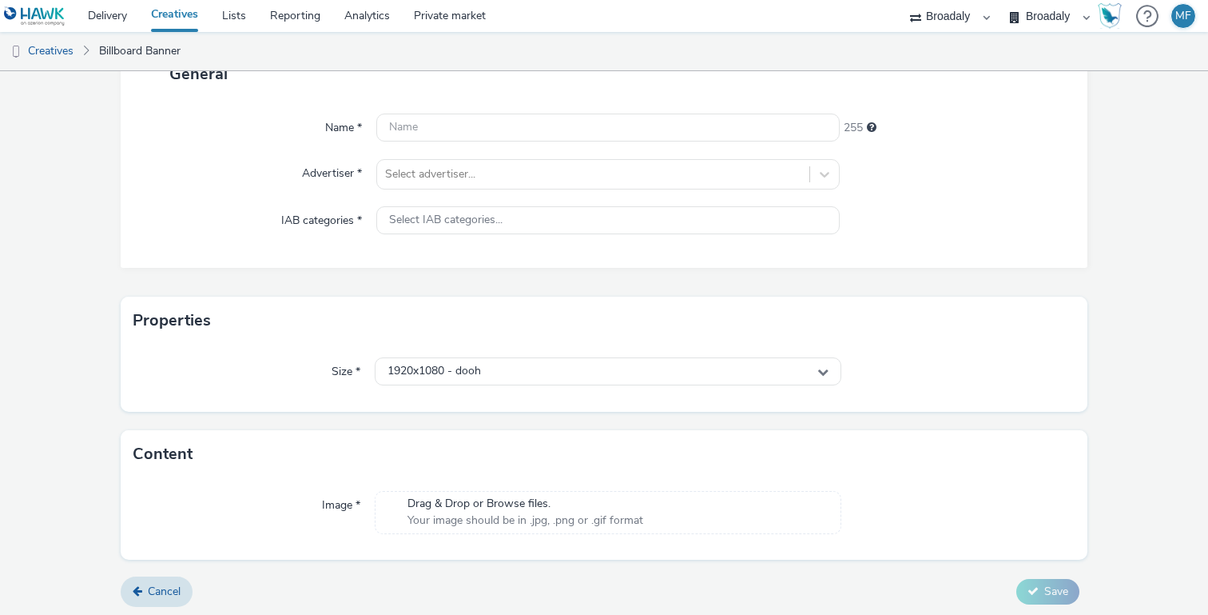
click at [353, 321] on div "Properties" at bounding box center [604, 320] width 967 height 48
click at [426, 517] on span "Your image should be in .jpg, .png or .gif format" at bounding box center [526, 520] width 236 height 16
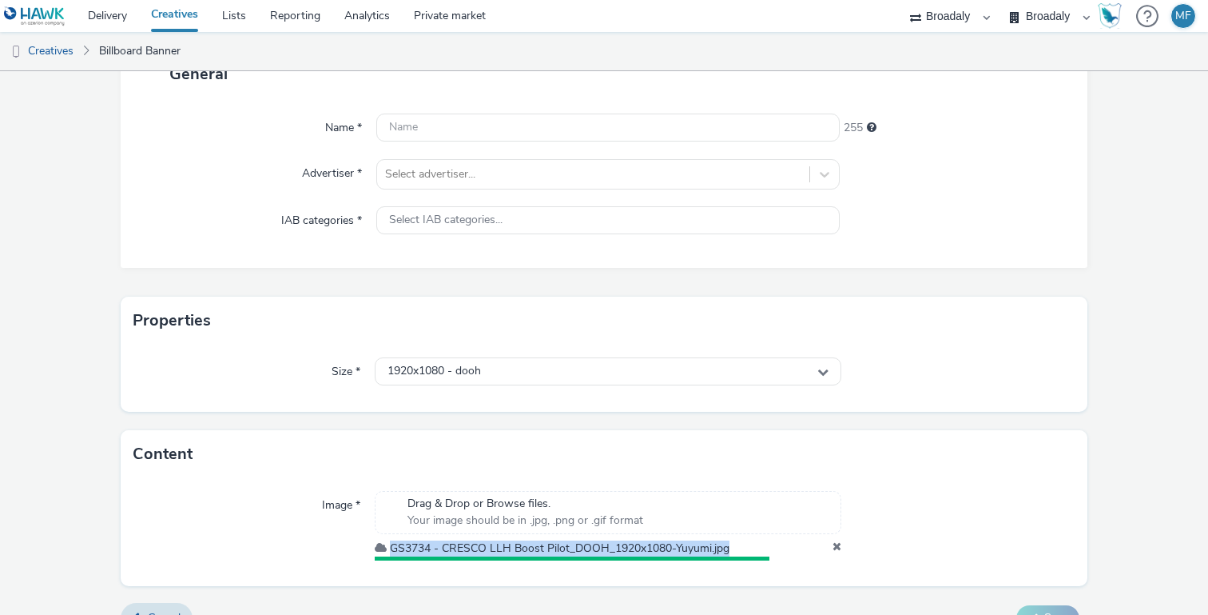
drag, startPoint x: 743, startPoint y: 545, endPoint x: 383, endPoint y: 555, distance: 360.5
click at [383, 555] on div "GS3734 - CRESCO LLH Boost Pilot_DOOH_1920x1080-Yuyumi.jpg" at bounding box center [608, 548] width 467 height 16
copy div "GS3734 - CRESCO LLH Boost Pilot_DOOH_1920x1080-Yuyumi.jpg"
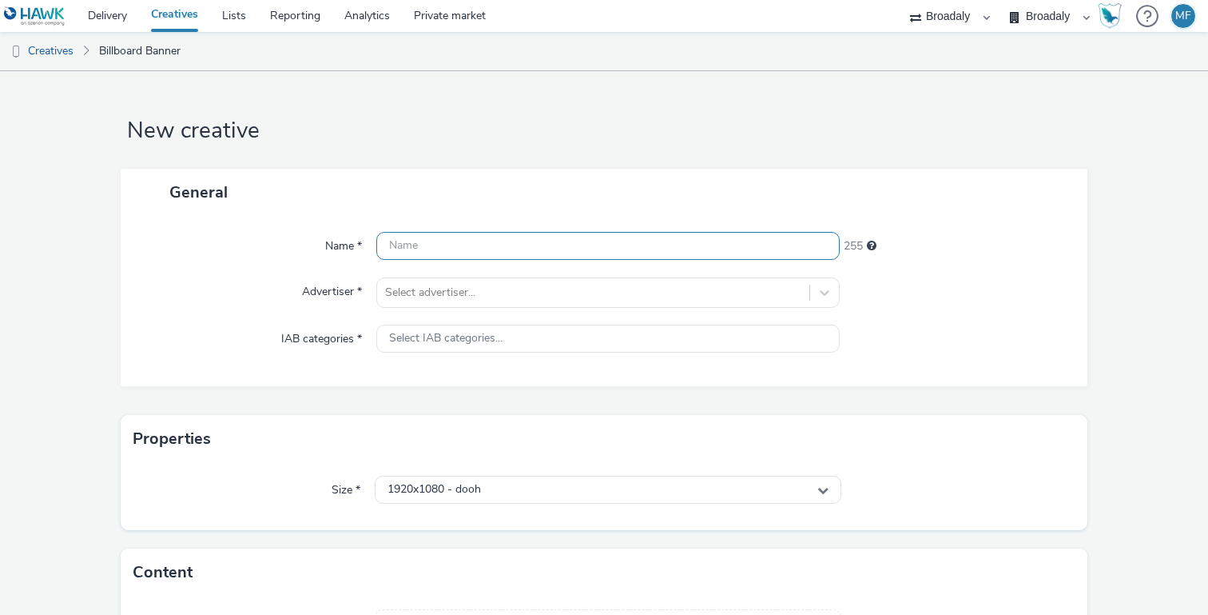
click at [429, 249] on input "text" at bounding box center [607, 246] width 463 height 28
paste input "GS3734 - CRESCO LLH Boost Pilot_DOOH_1920x1080-Yuyumi.jpg"
click at [440, 249] on input "GS3734 - CRESCO LLH Boost Pilot_DOOH_1920x1080-Yuyumi.jpg" at bounding box center [607, 246] width 463 height 28
click at [482, 242] on input "GS3734_CRESCO LLH Boost Pilot_DOOH_1920x1080-Yuyumi.jpg" at bounding box center [607, 246] width 463 height 28
click at [512, 241] on input "GS3734_CRESCO_LLH Boost Pilot_DOOH_1920x1080-Yuyumi.jpg" at bounding box center [607, 246] width 463 height 28
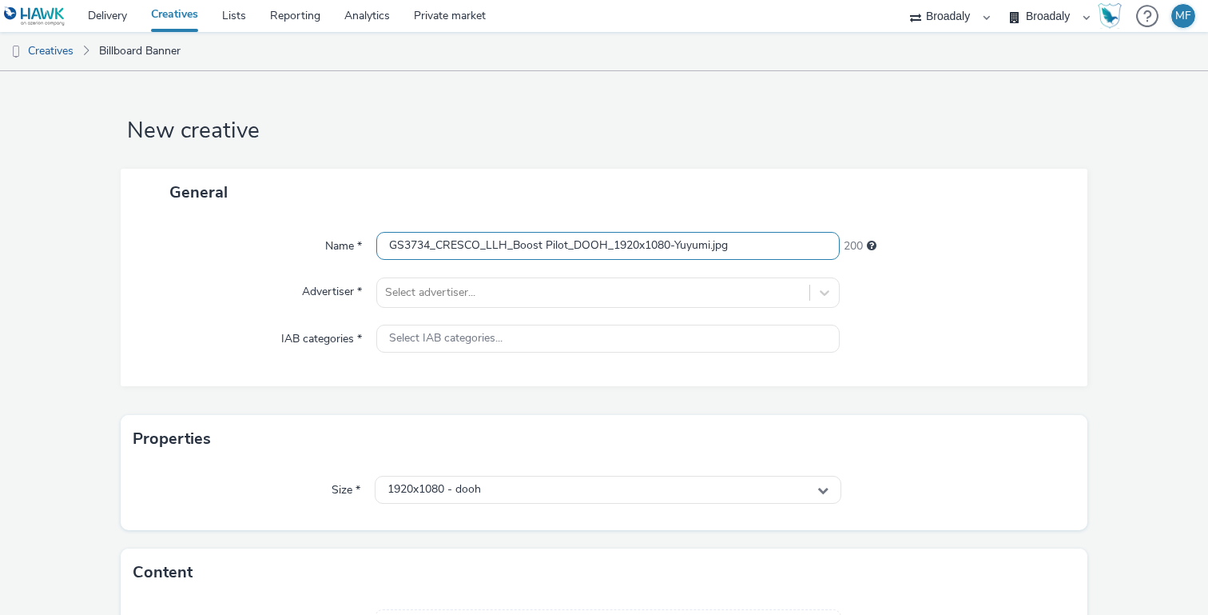
click at [539, 245] on input "GS3734_CRESCO_LLH_Boost Pilot_DOOH_1920x1080-Yuyumi.jpg" at bounding box center [607, 246] width 463 height 28
click at [733, 246] on input "GS3734_CRESCO_LLH_Boost_Pilot_DOOH_1920x1080-Yuyumi.jpg" at bounding box center [607, 246] width 463 height 28
type input "GS3734_CRESCO_LLH_Boost_Pilot_DOOH_1920x1080-Yuyumi"
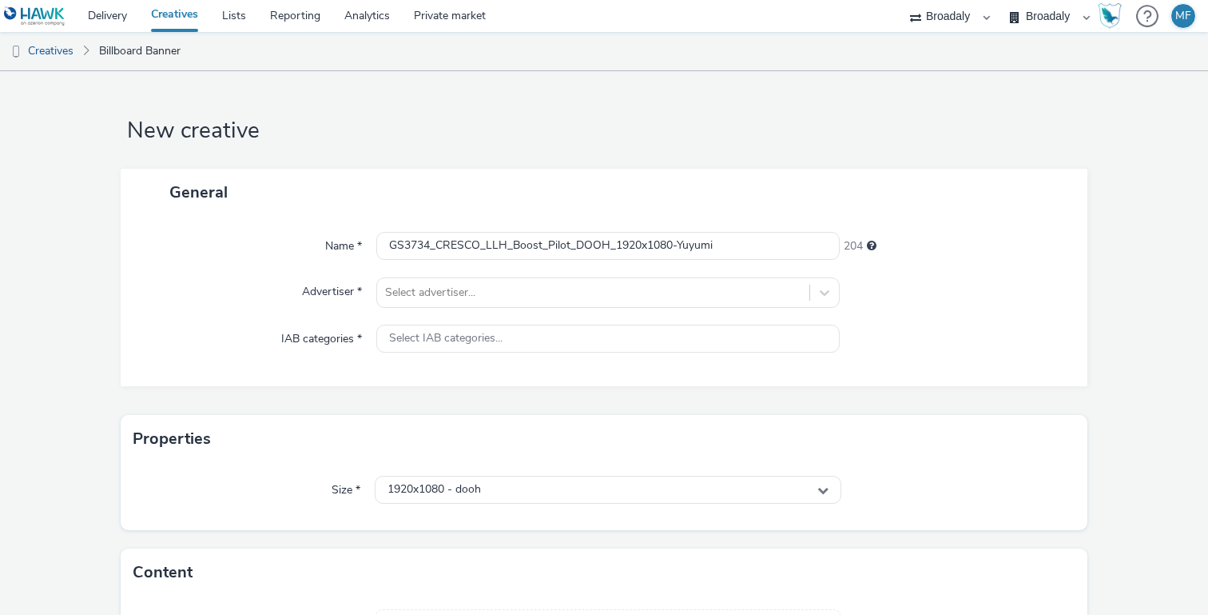
click at [928, 245] on div "204" at bounding box center [956, 243] width 232 height 22
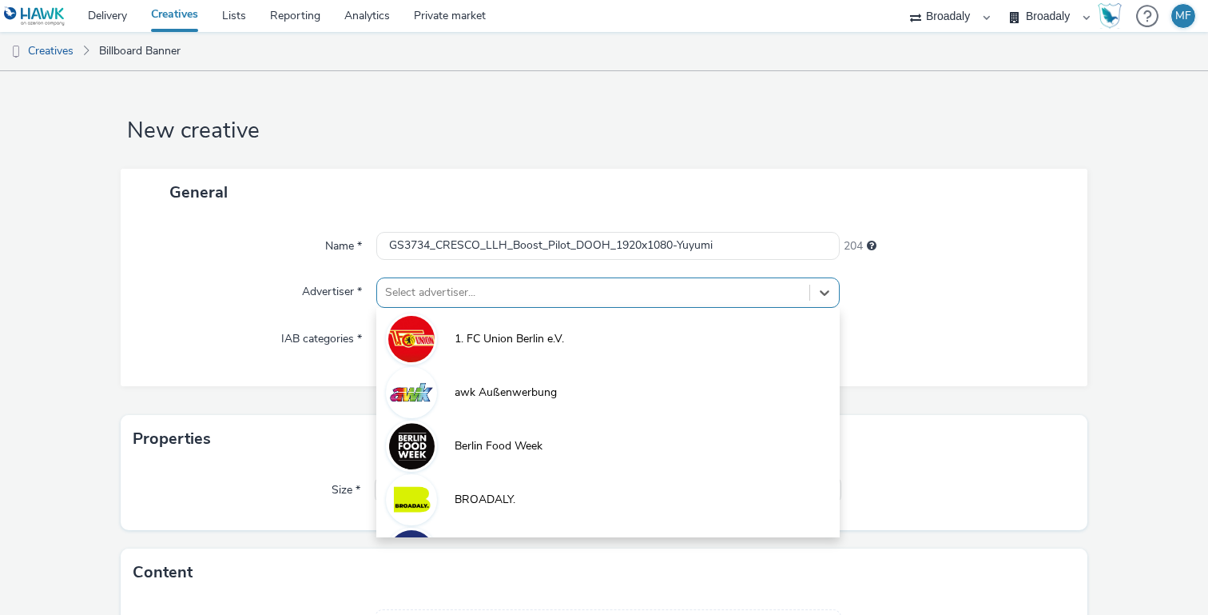
scroll to position [10, 0]
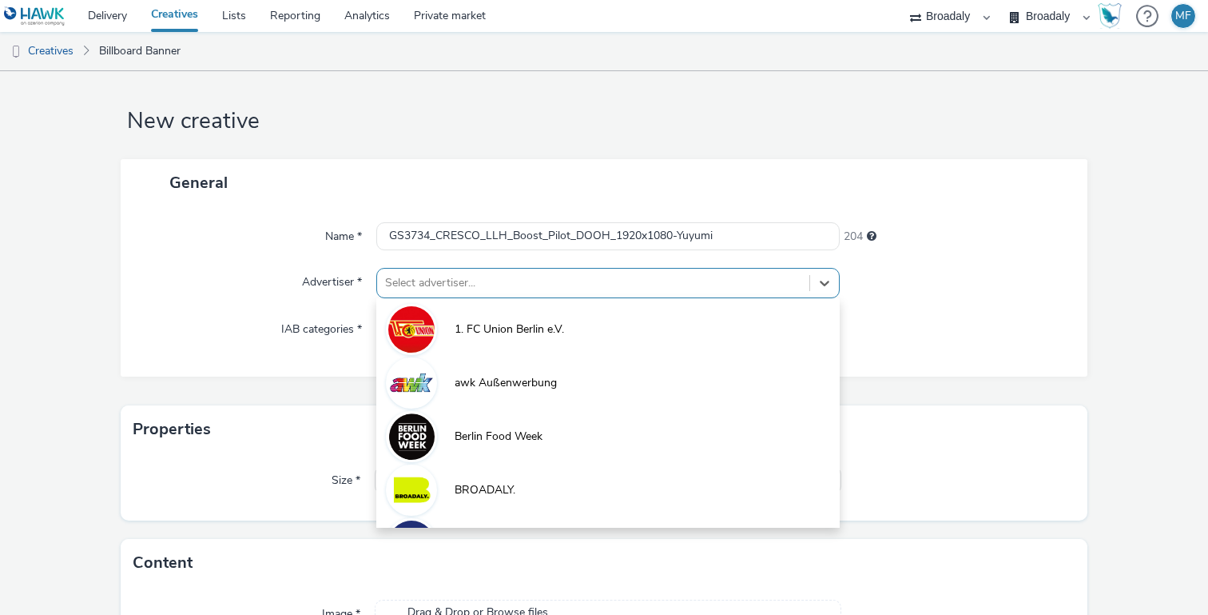
click at [563, 287] on div at bounding box center [593, 282] width 416 height 19
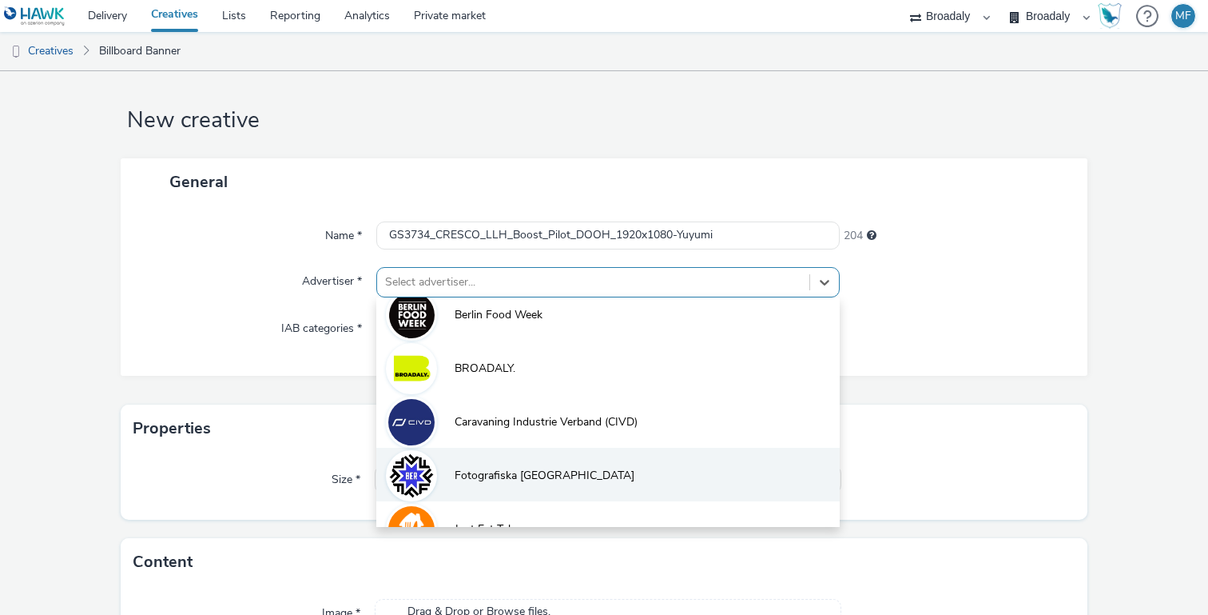
scroll to position [174, 0]
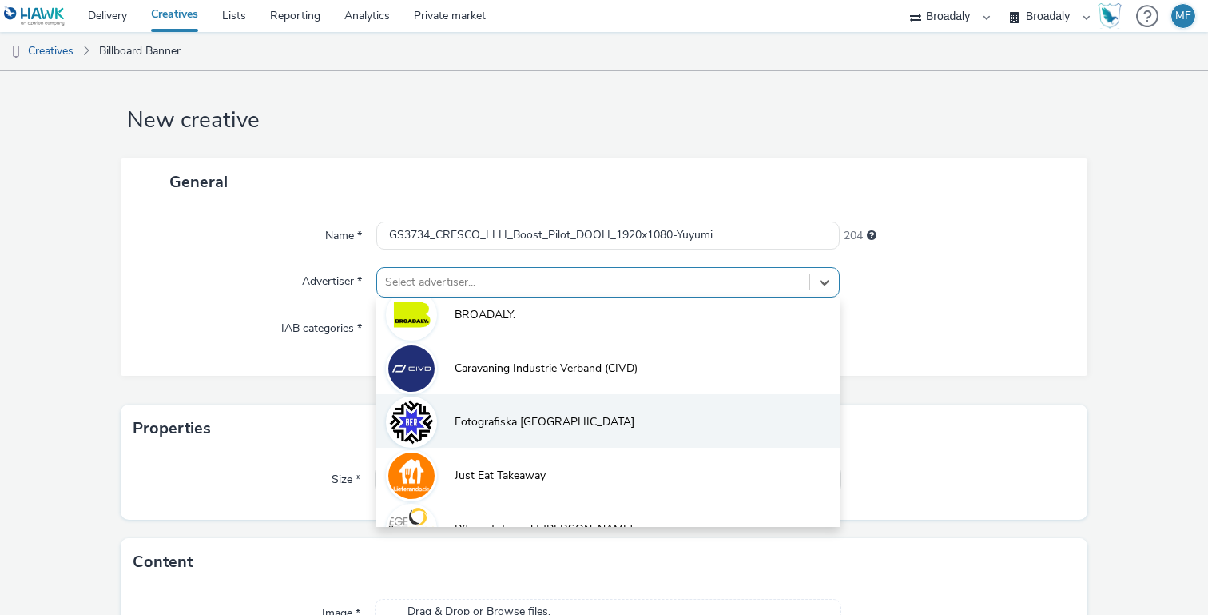
click at [490, 461] on li "Just Eat Takeaway" at bounding box center [607, 474] width 463 height 54
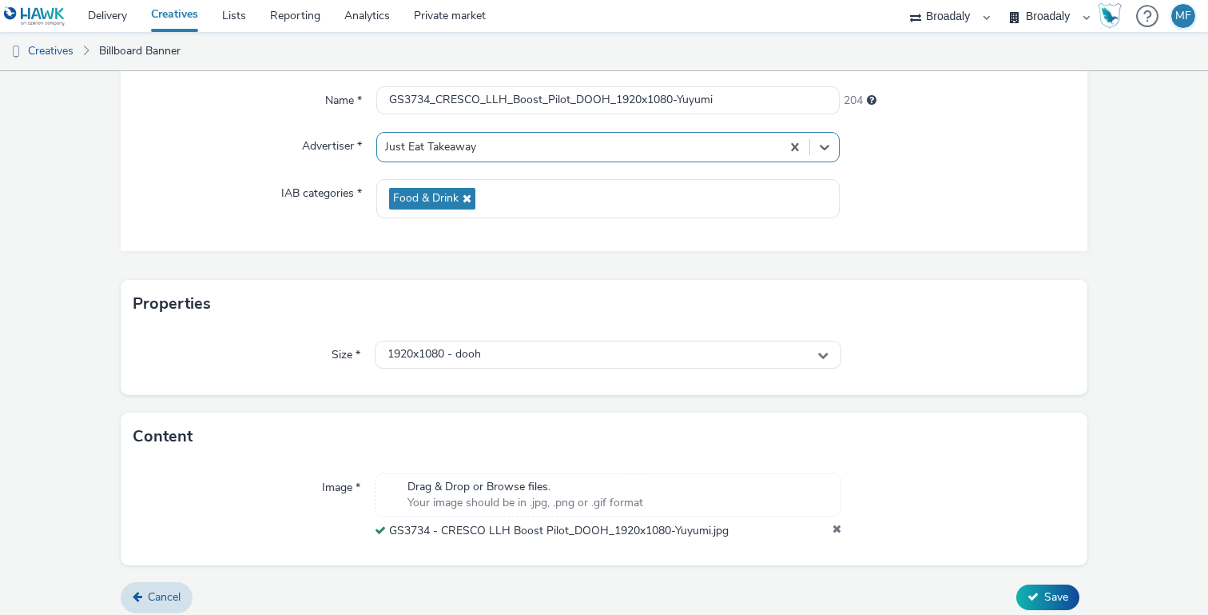
scroll to position [155, 0]
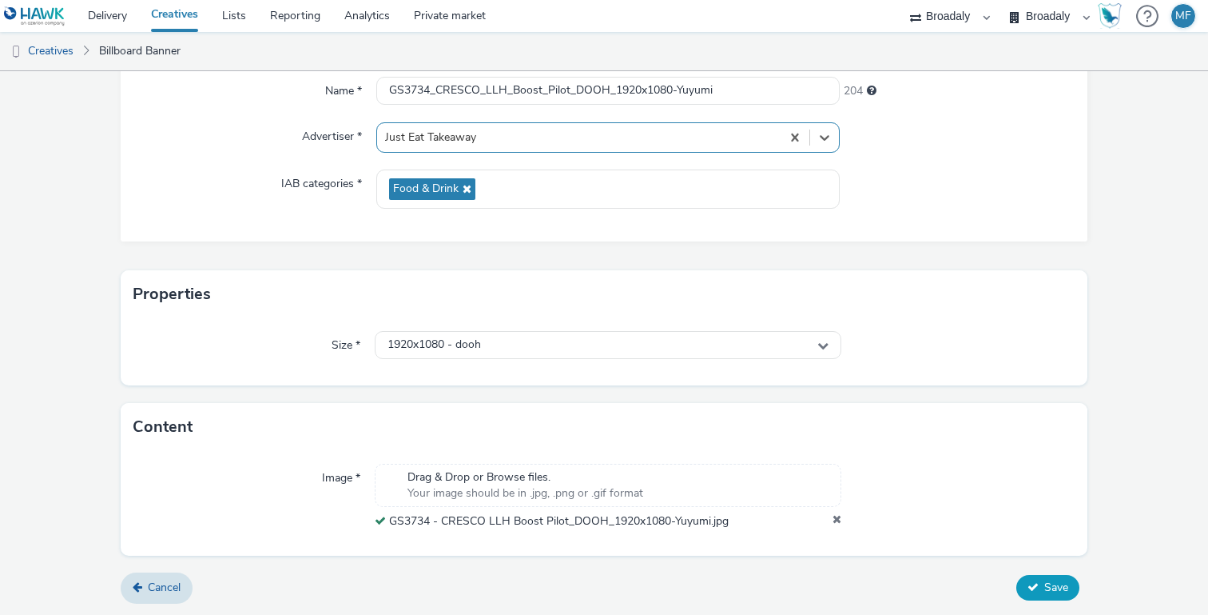
click at [1047, 587] on span "Save" at bounding box center [1056, 586] width 24 height 15
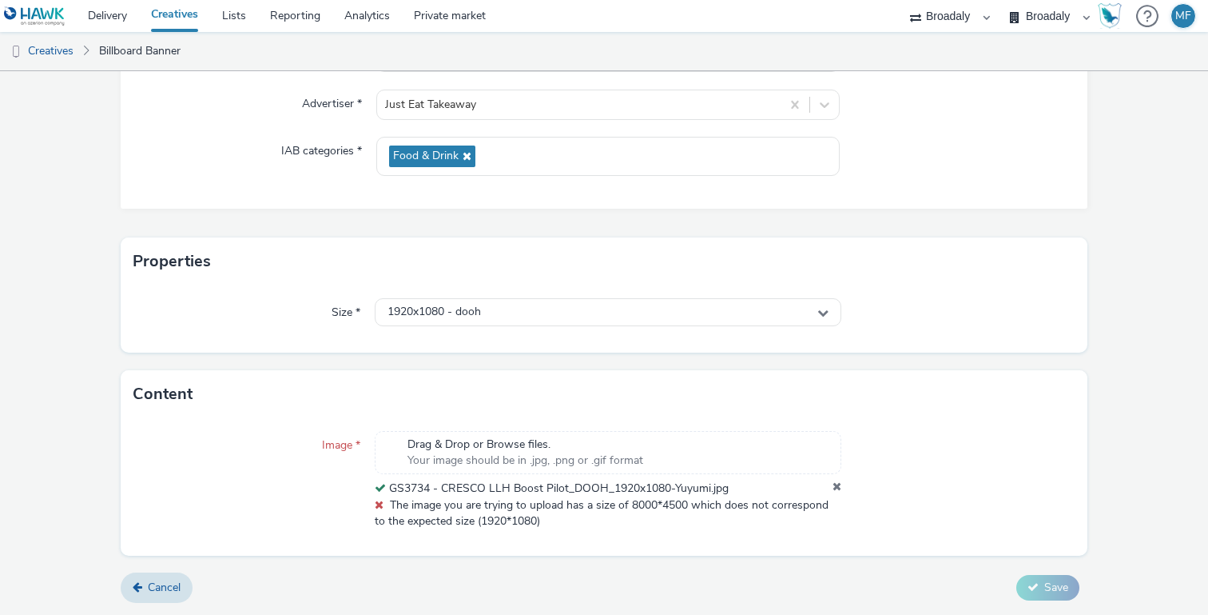
scroll to position [182, 0]
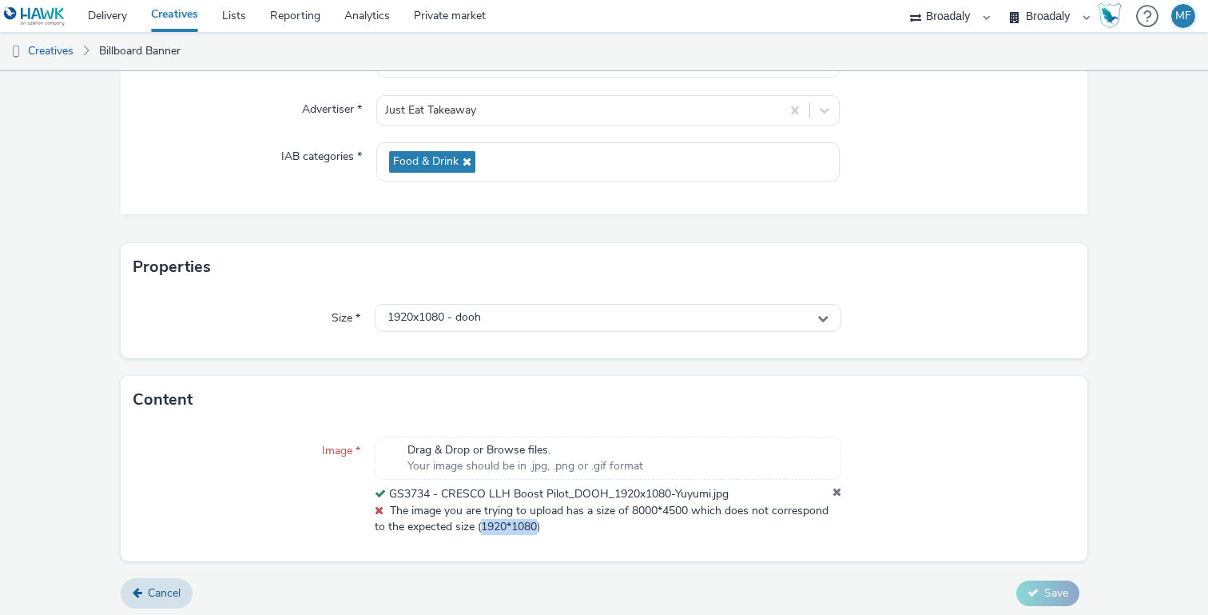
drag, startPoint x: 527, startPoint y: 527, endPoint x: 471, endPoint y: 530, distance: 56.8
click at [471, 530] on span "The image you are trying to upload has a size of 8000*4500 which does not corre…" at bounding box center [602, 518] width 454 height 31
copy span "1920*1080"
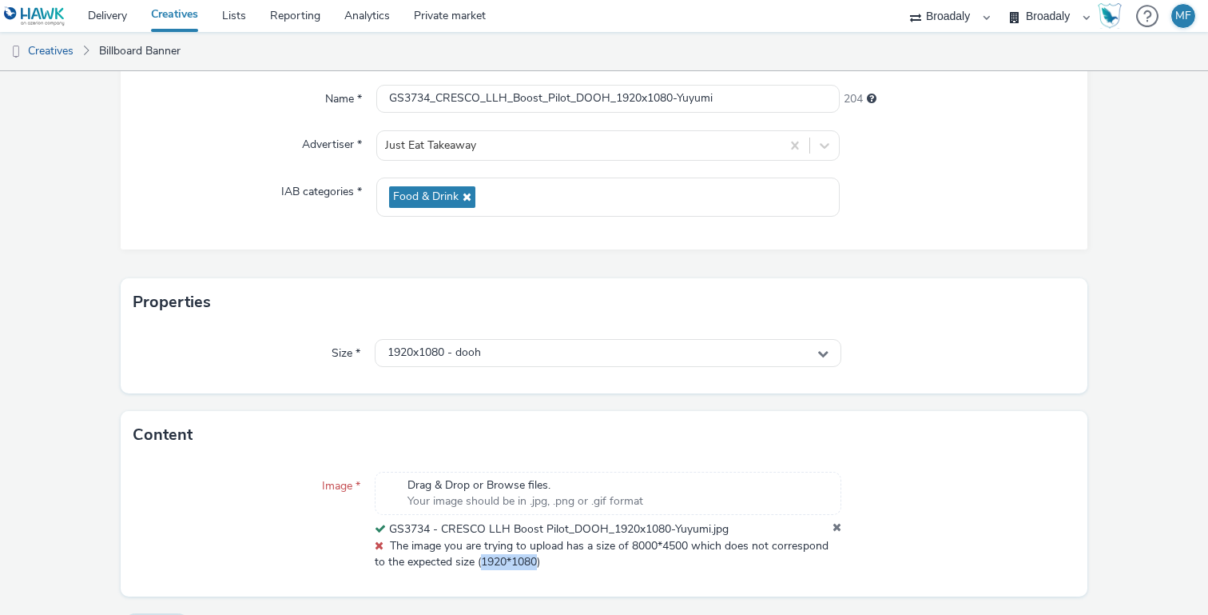
scroll to position [188, 0]
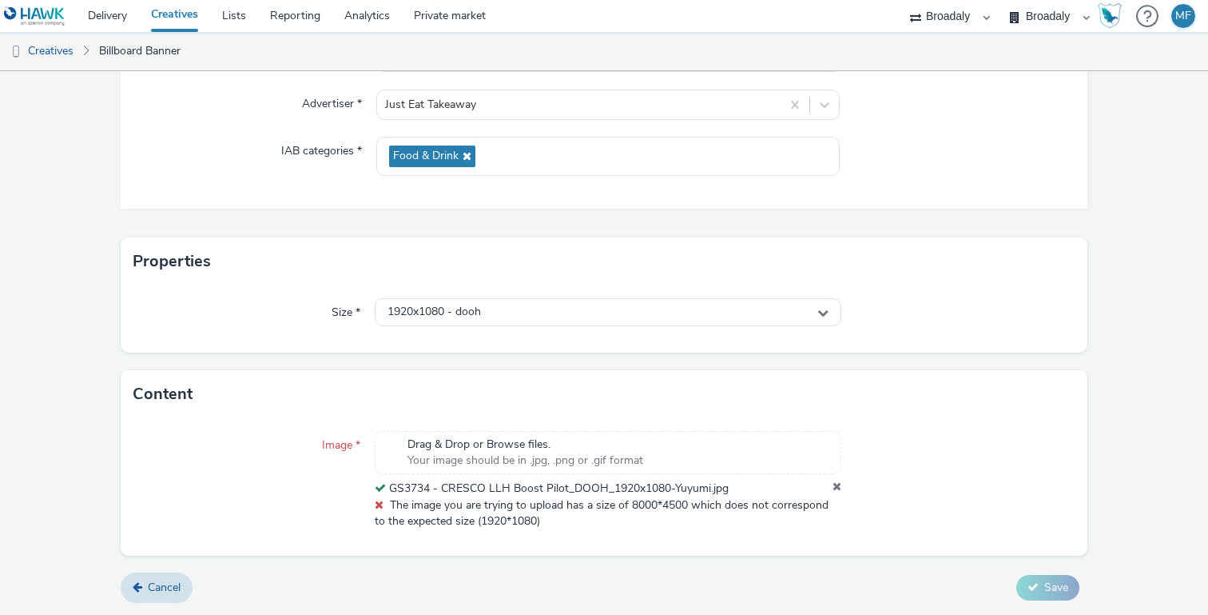
click at [190, 576] on div "Cancel Save" at bounding box center [604, 587] width 967 height 29
click at [185, 578] on link "Cancel" at bounding box center [157, 587] width 72 height 30
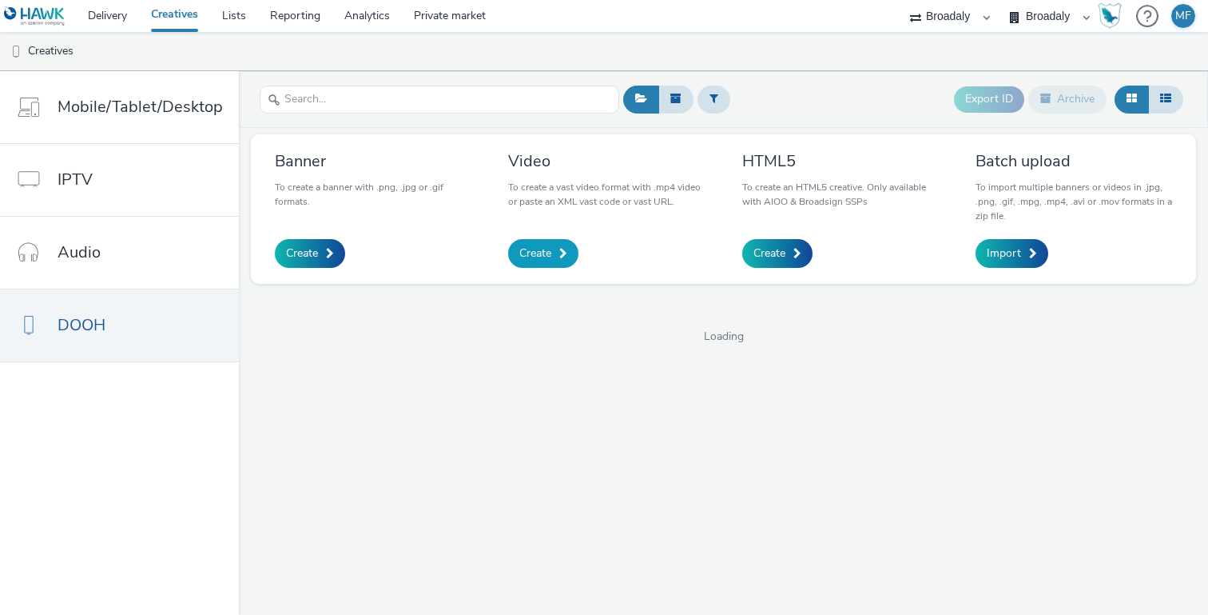
click at [519, 259] on span "Create" at bounding box center [535, 253] width 32 height 16
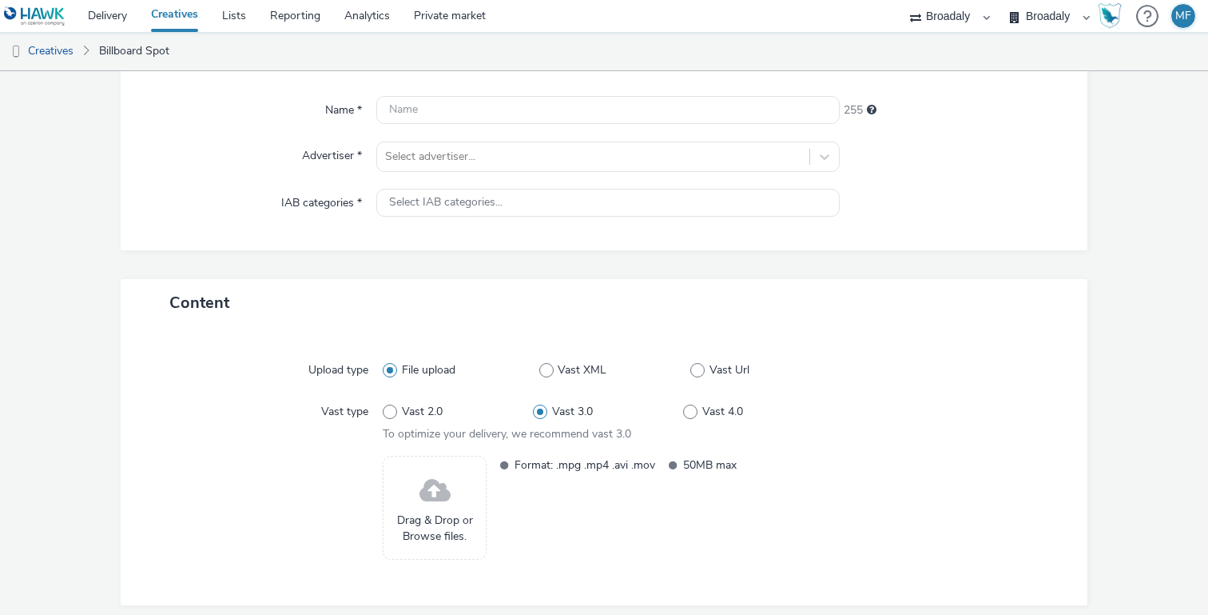
scroll to position [151, 0]
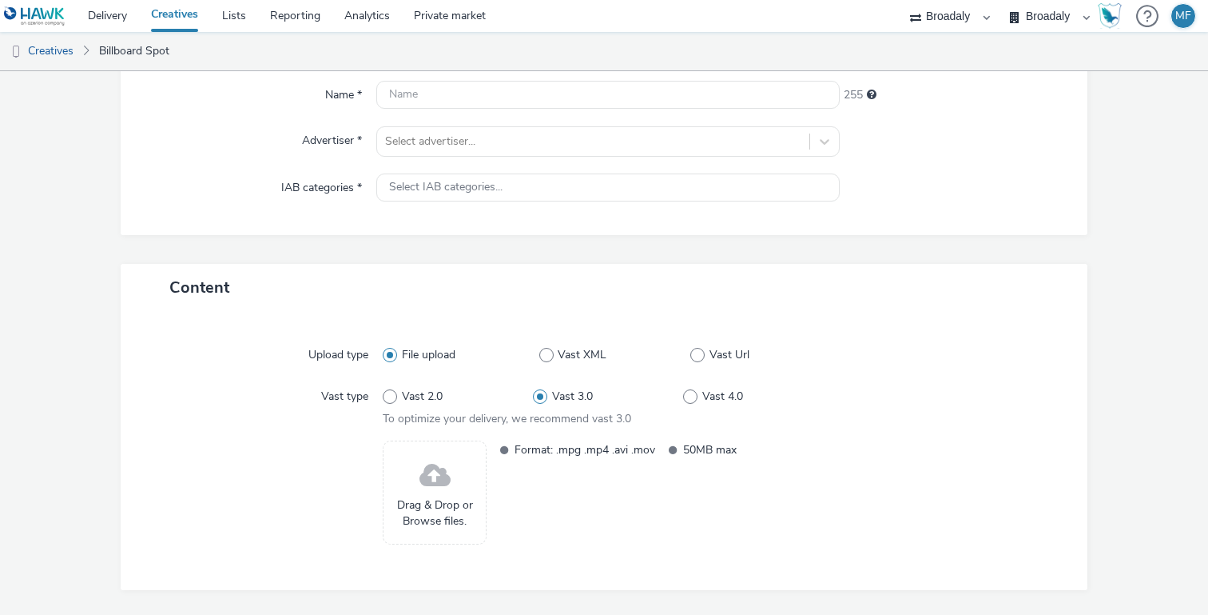
click at [471, 483] on div "Drag & Drop or Browse files." at bounding box center [435, 492] width 104 height 104
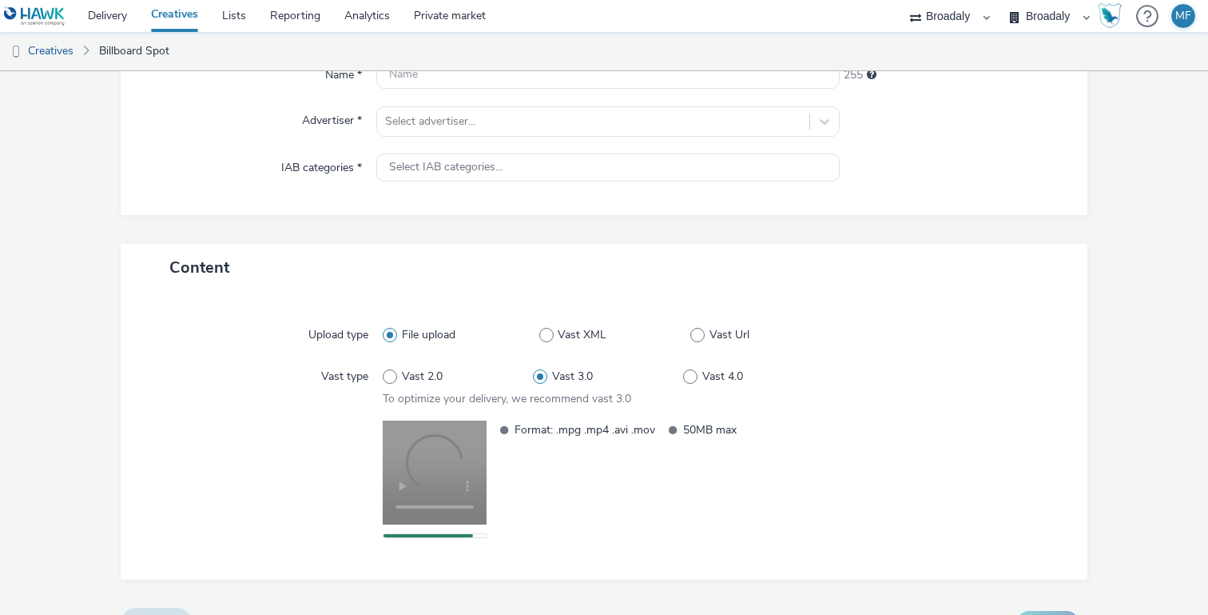
scroll to position [176, 0]
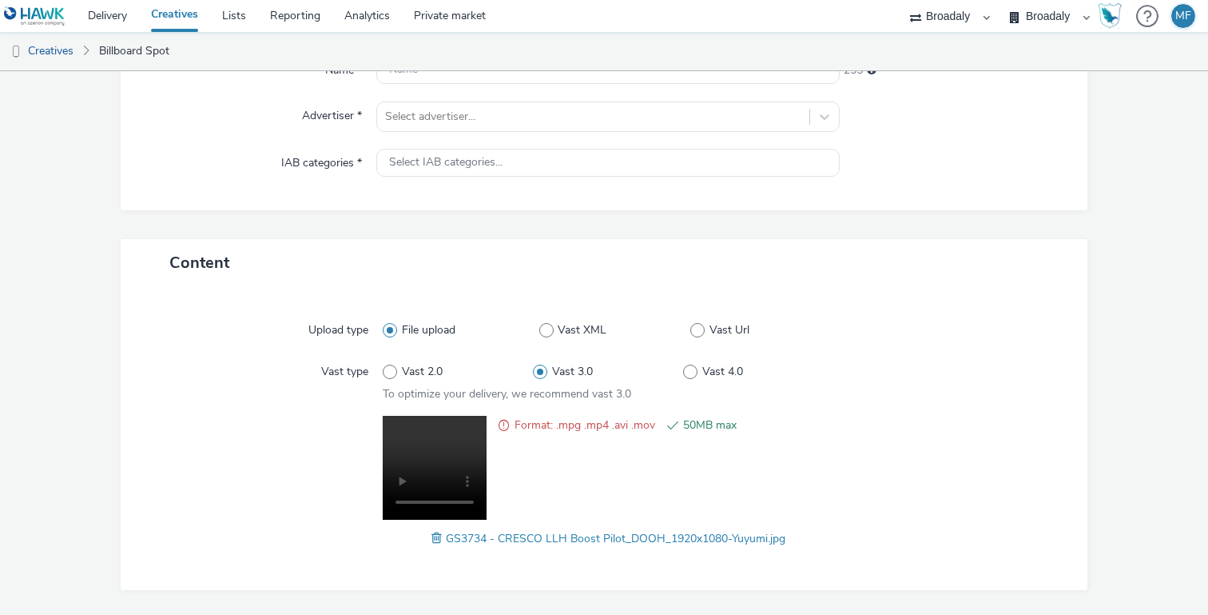
click at [438, 536] on span at bounding box center [439, 538] width 14 height 18
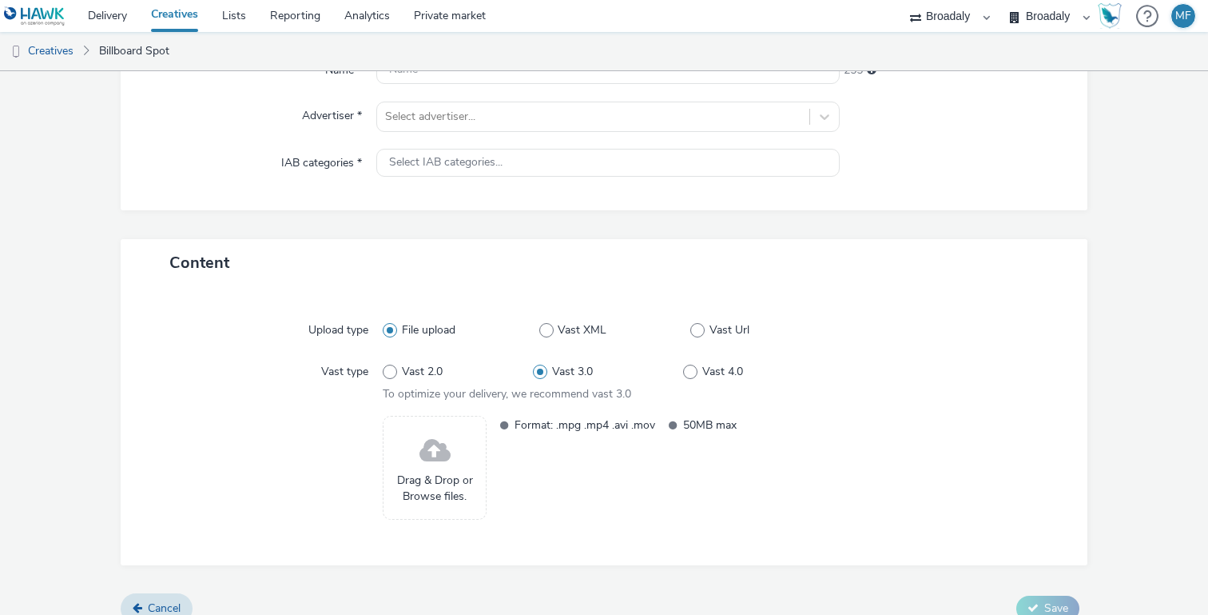
click at [429, 448] on span at bounding box center [435, 451] width 31 height 42
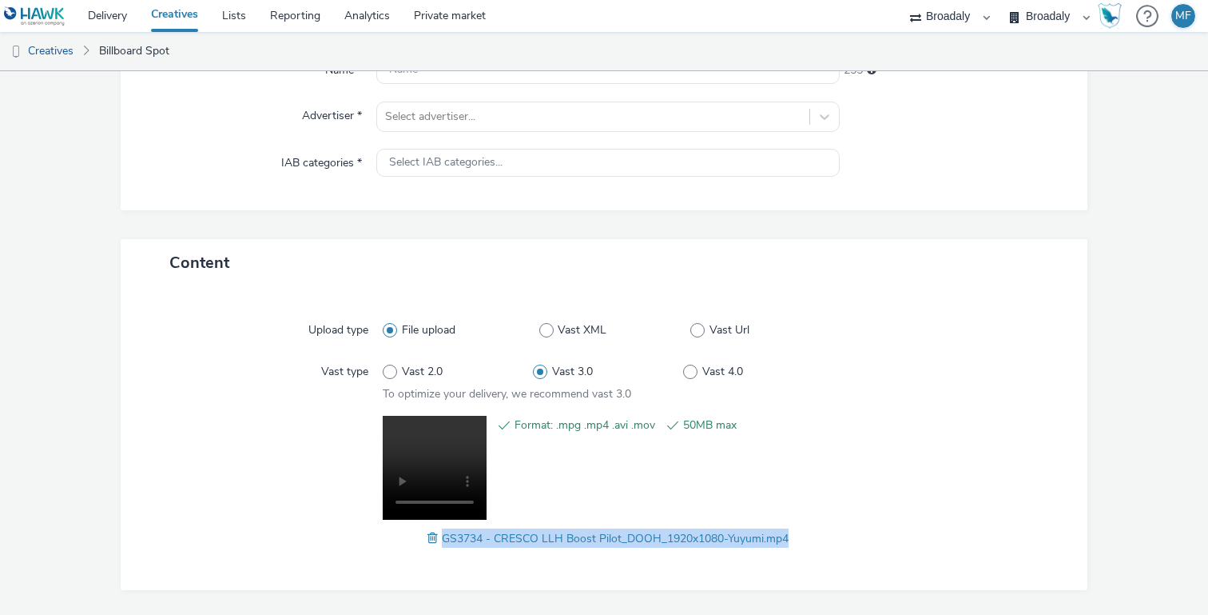
drag, startPoint x: 796, startPoint y: 534, endPoint x: 444, endPoint y: 538, distance: 352.4
click at [444, 538] on div "GS3734 - CRESCO LLH Boost Pilot_DOOH_1920x1080-Yuyumi.mp4" at bounding box center [608, 537] width 451 height 19
copy span "GS3734 - CRESCO LLH Boost Pilot_DOOH_1920x1080-Yuyumi.mp4"
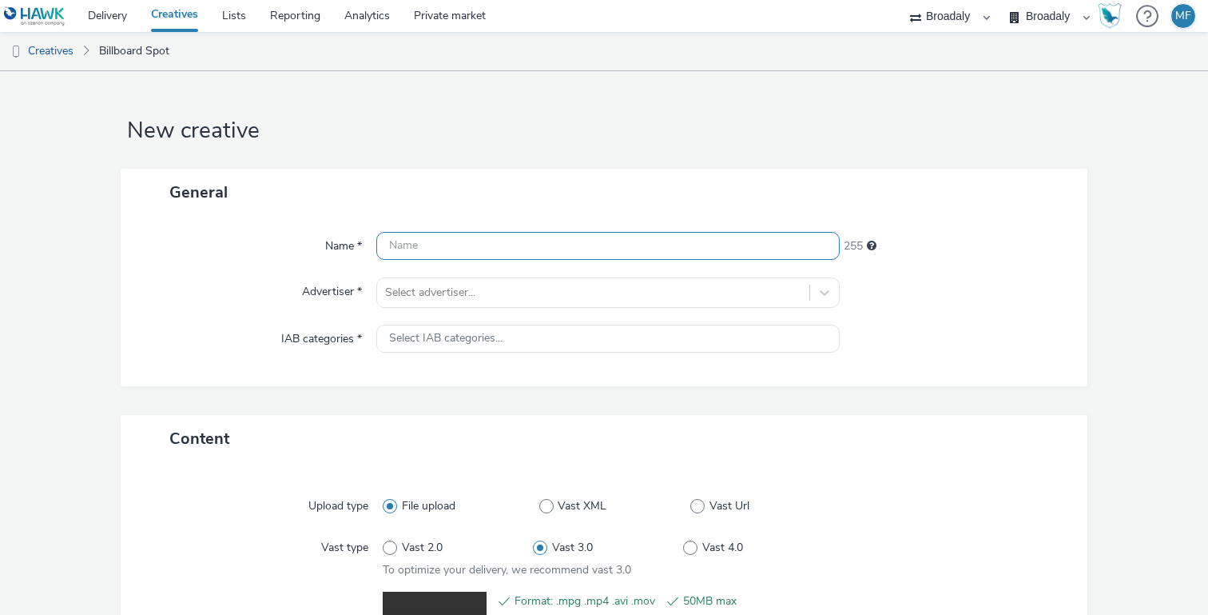
click at [408, 251] on input "text" at bounding box center [607, 246] width 463 height 28
paste input "GS3734 - CRESCO LLH Boost Pilot_DOOH_1920x1080-Yuyumi.mp4"
click at [442, 241] on input "GS3734 - CRESCO LLH Boost Pilot_DOOH_1920x1080-Yuyumi.mp4" at bounding box center [607, 246] width 463 height 28
click at [483, 247] on input "GS3734_CRESCO LLH Boost Pilot_DOOH_1920x1080-Yuyumi.mp4" at bounding box center [607, 246] width 463 height 28
click at [510, 246] on input "GS3734_CRESCO_LLH Boost Pilot_DOOH_1920x1080-Yuyumi.mp4" at bounding box center [607, 246] width 463 height 28
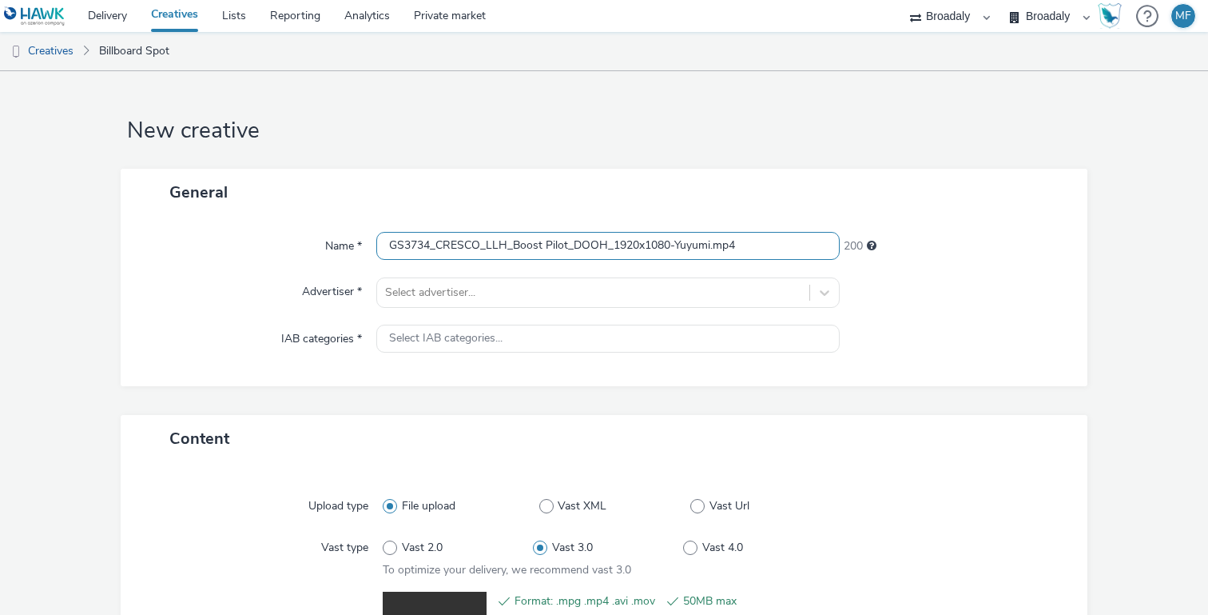
click at [547, 245] on input "GS3734_CRESCO_LLH_Boost Pilot_DOOH_1920x1080-Yuyumi.mp4" at bounding box center [607, 246] width 463 height 28
drag, startPoint x: 749, startPoint y: 247, endPoint x: 716, endPoint y: 246, distance: 32.8
click at [716, 246] on input "GS3734_CRESCO_LLH_Boost_Pilot_DOOH_1920x1080-Yuyumi.mp4" at bounding box center [607, 246] width 463 height 28
type input "GS3734_CRESCO_LLH_Boost_Pilot_DOOH_1920x1080-Yuyumi"
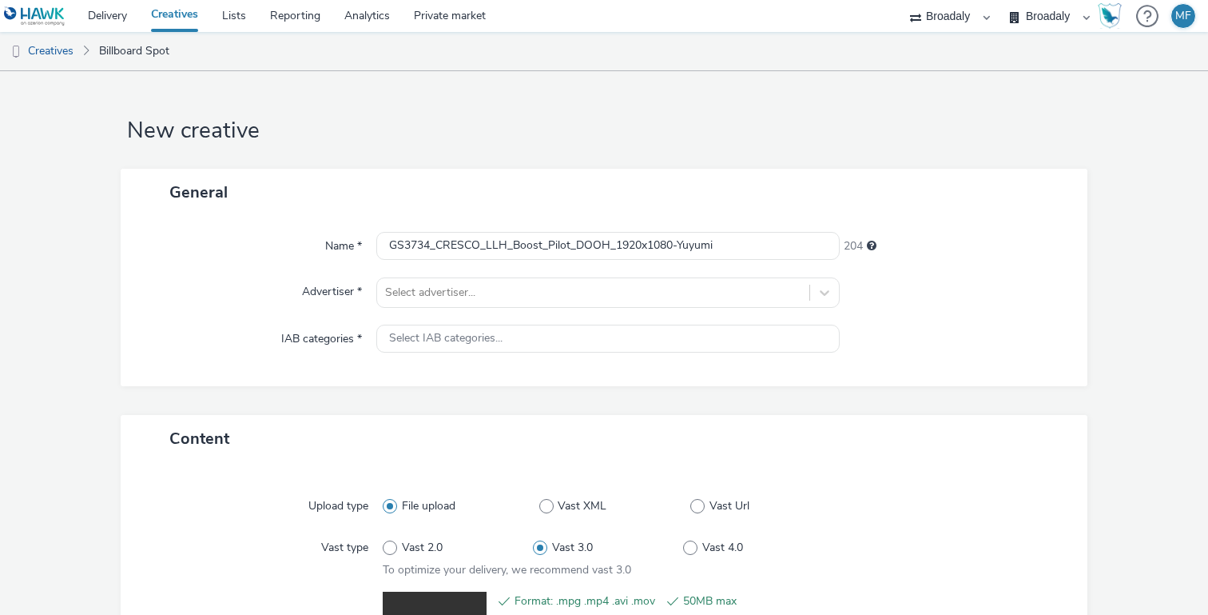
click at [731, 272] on div "Name * GS3734_CRESCO_LLH_Boost_Pilot_DOOH_1920x1080-Yuyumi 204 Advertiser * Sel…" at bounding box center [604, 301] width 967 height 170
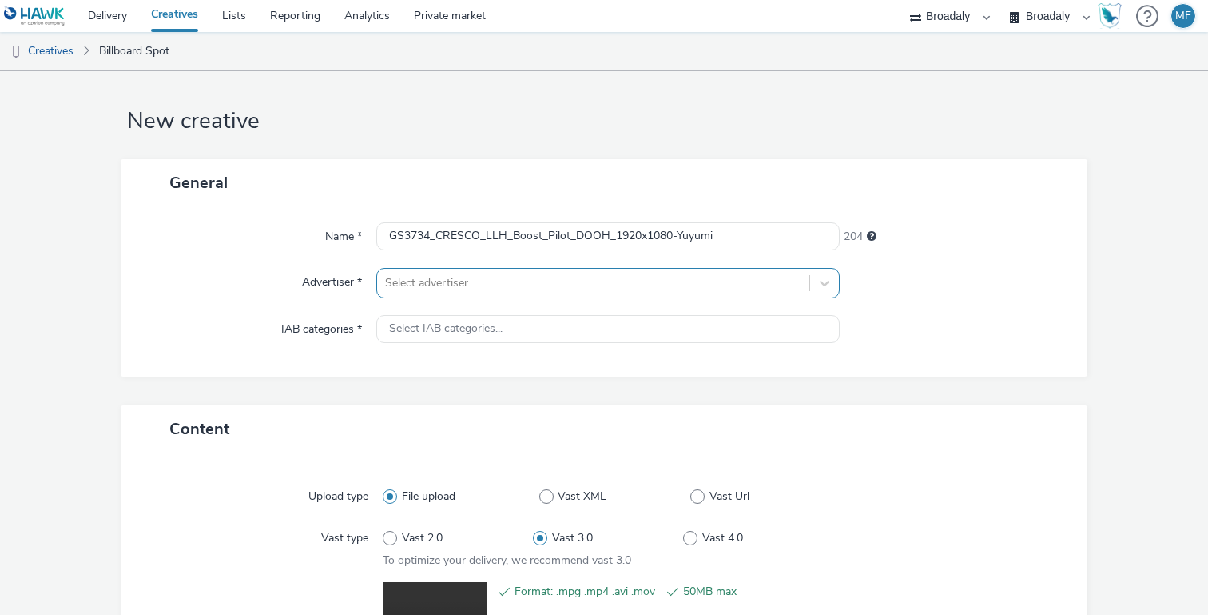
click at [702, 287] on div at bounding box center [593, 282] width 416 height 19
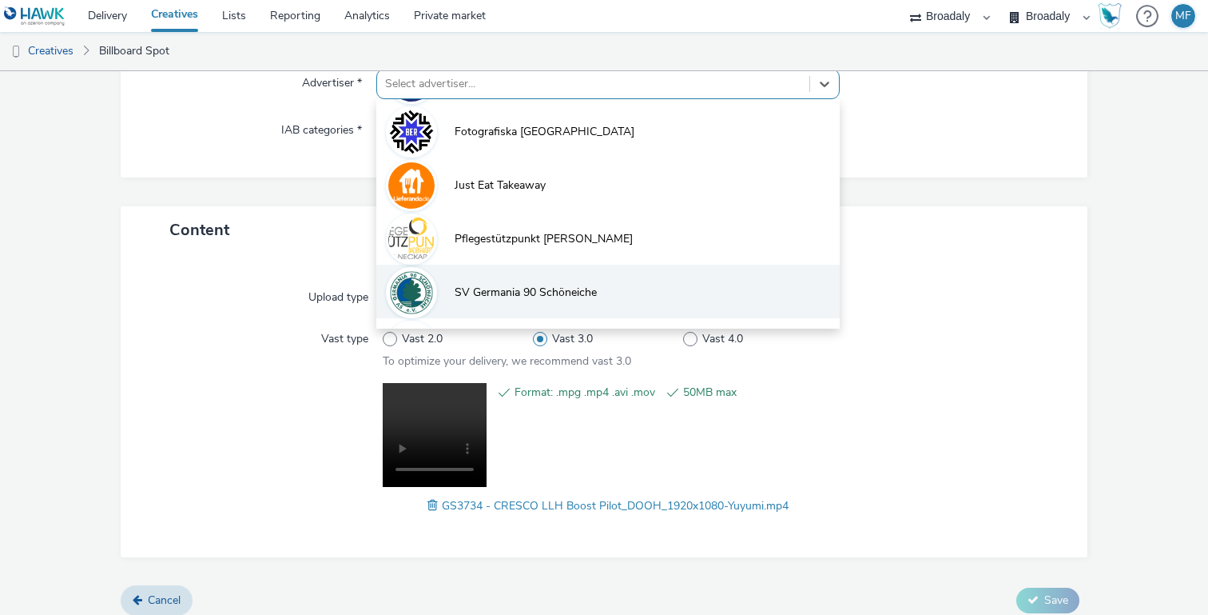
scroll to position [283, 0]
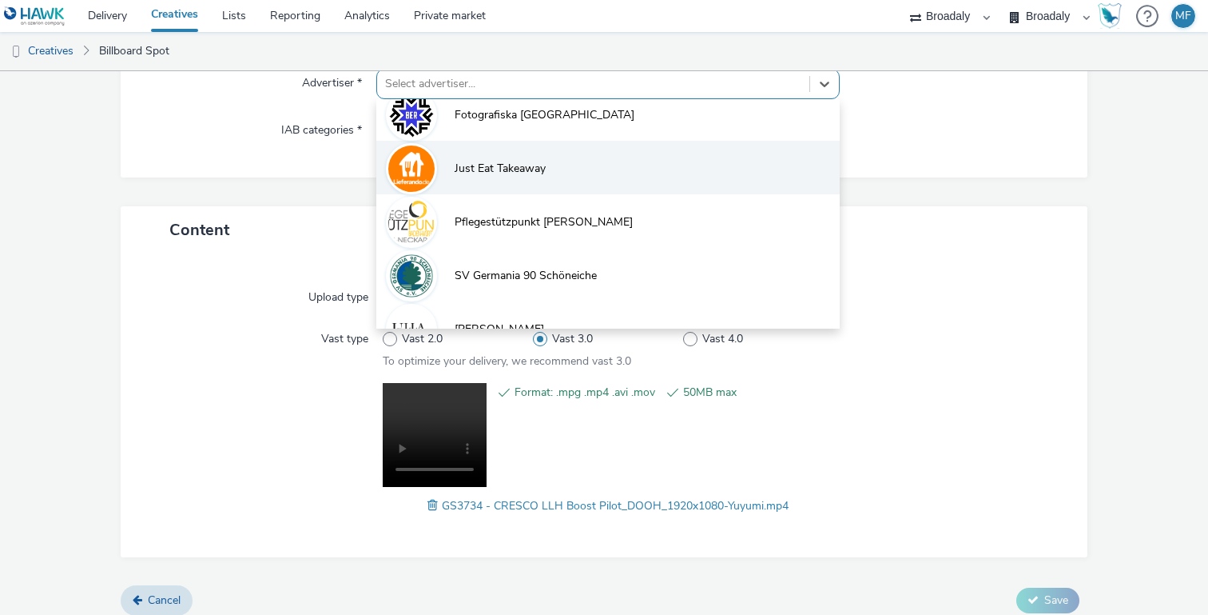
click at [570, 172] on li "Just Eat Takeaway" at bounding box center [607, 168] width 463 height 54
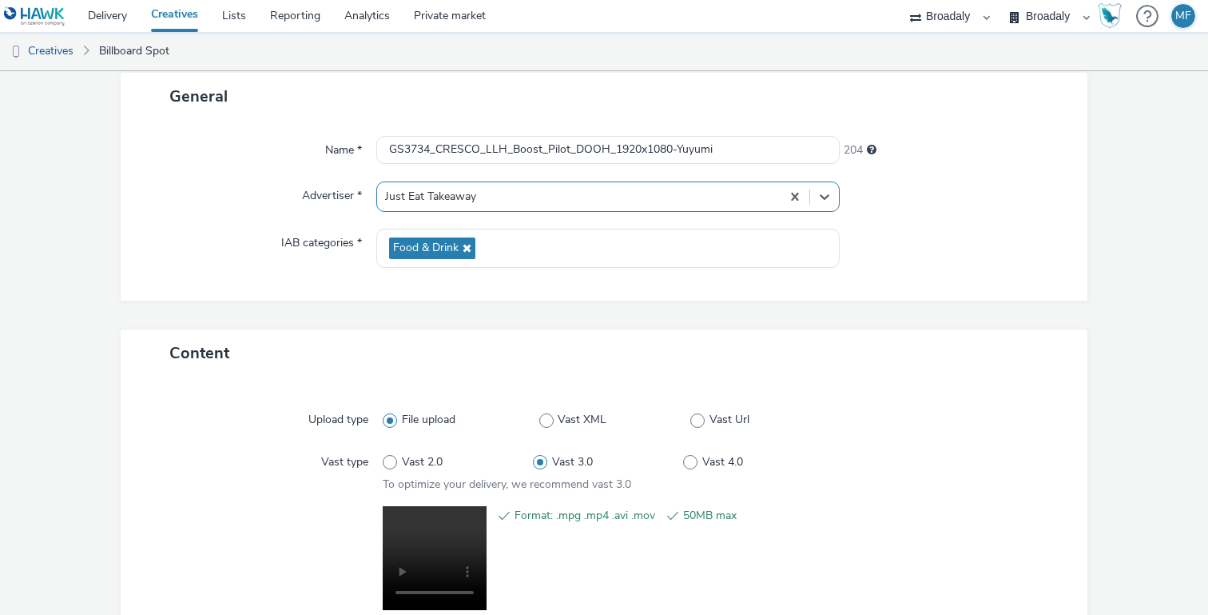
scroll to position [231, 0]
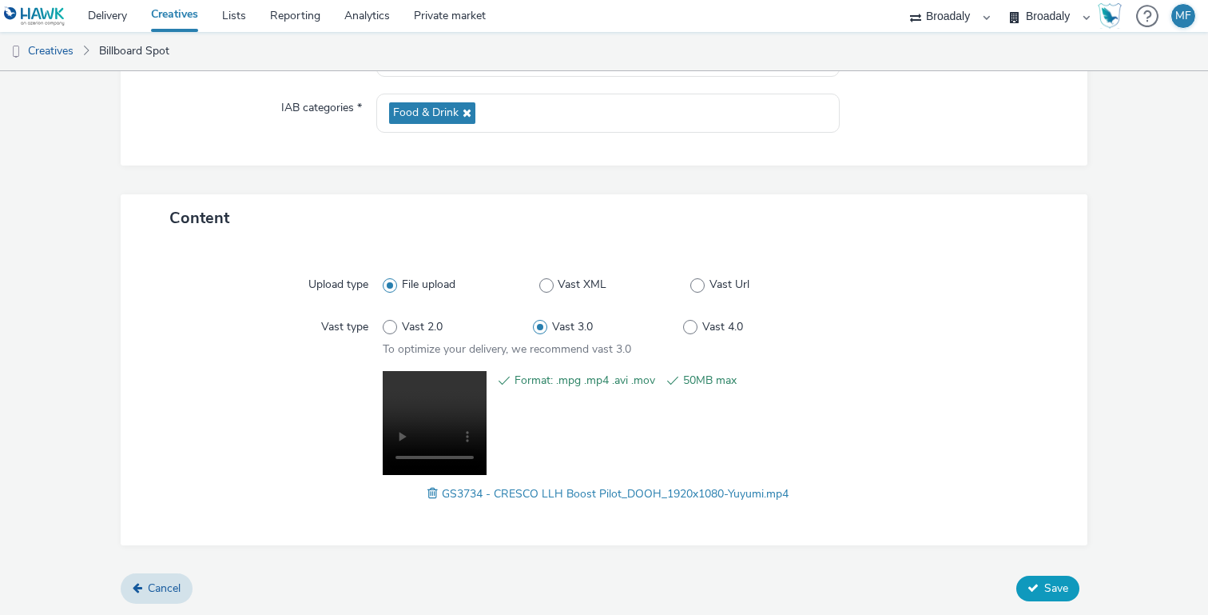
click at [1065, 584] on span "Save" at bounding box center [1056, 587] width 24 height 15
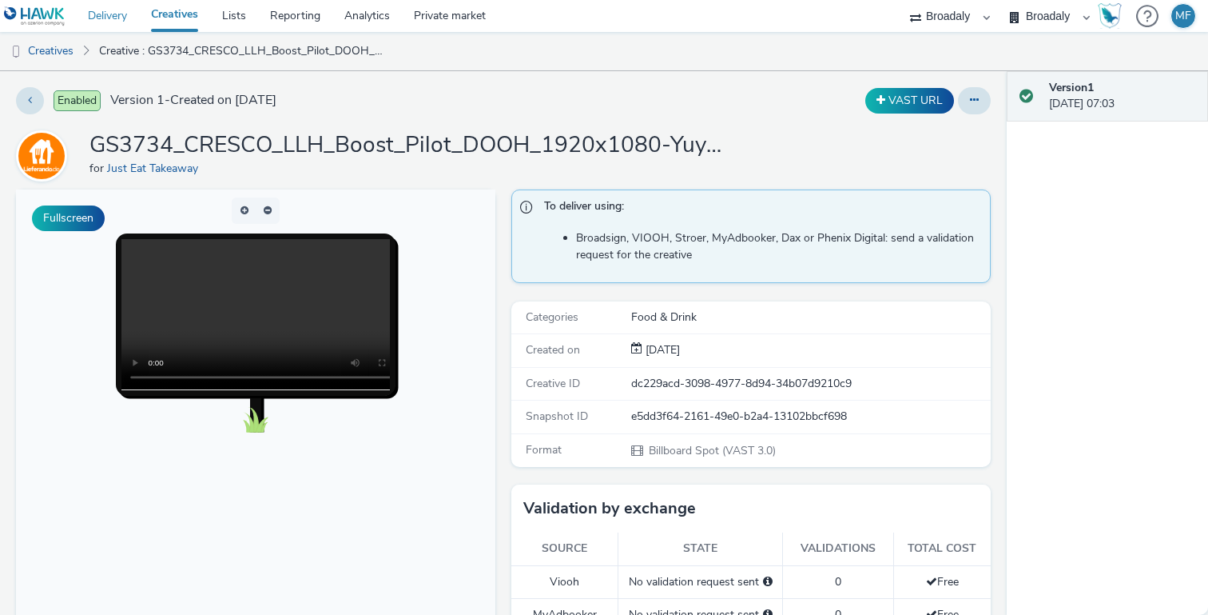
click at [108, 17] on link "Delivery" at bounding box center [107, 16] width 63 height 32
